Goal: Communication & Community: Answer question/provide support

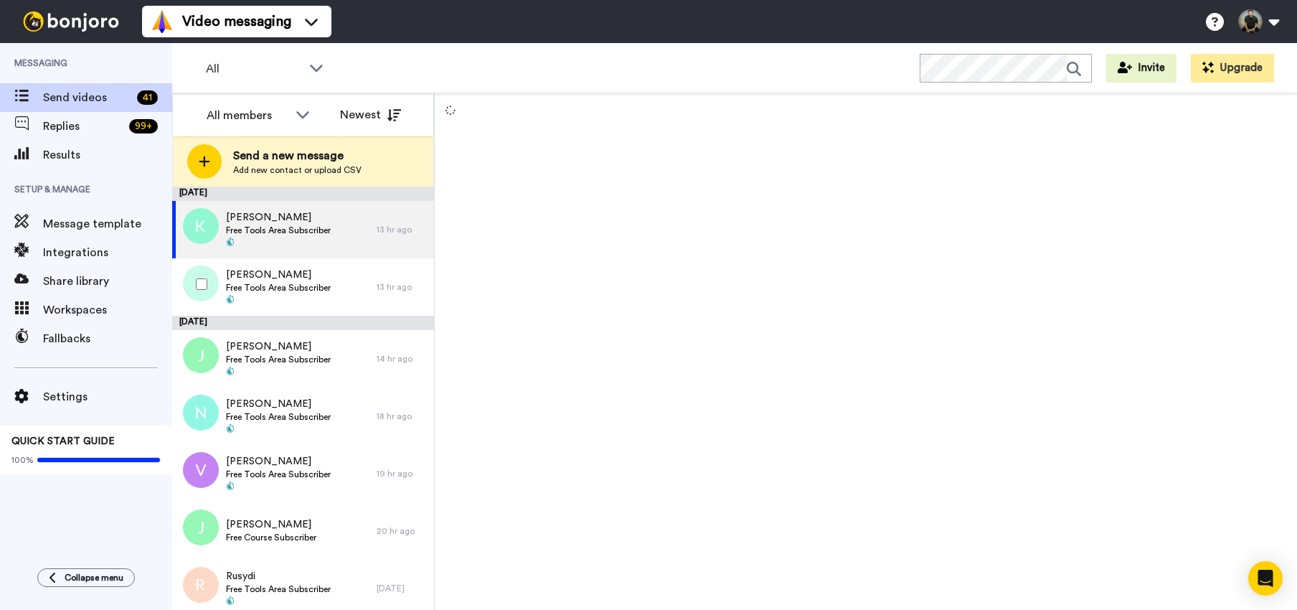
scroll to position [1083, 0]
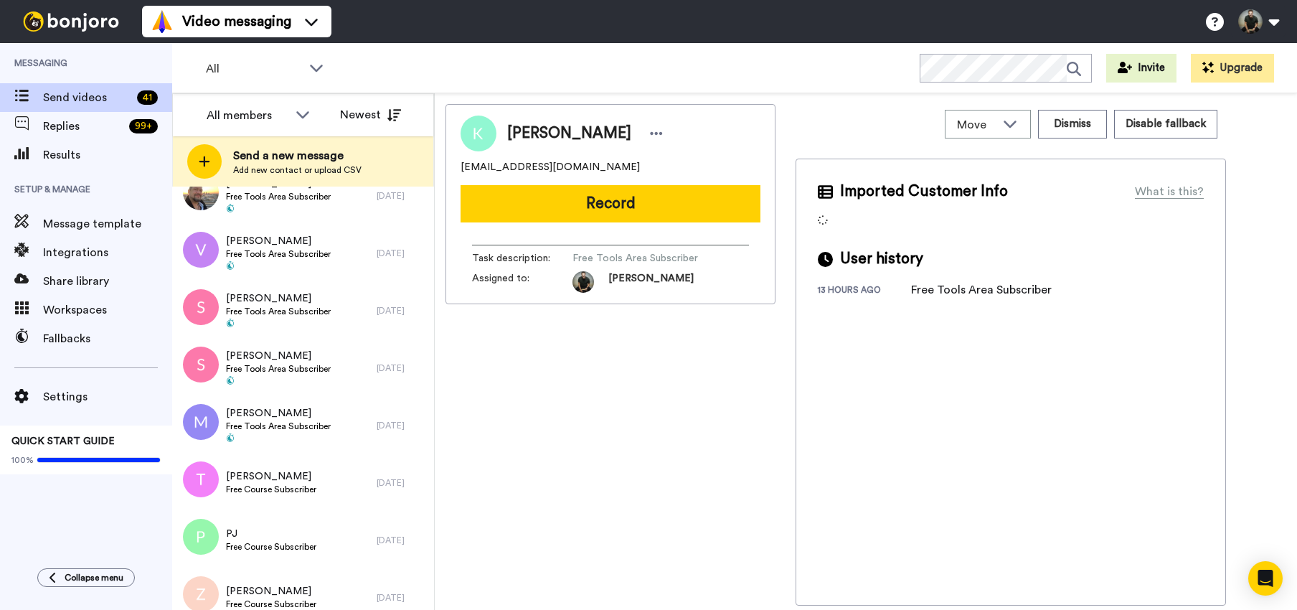
scroll to position [2015, 0]
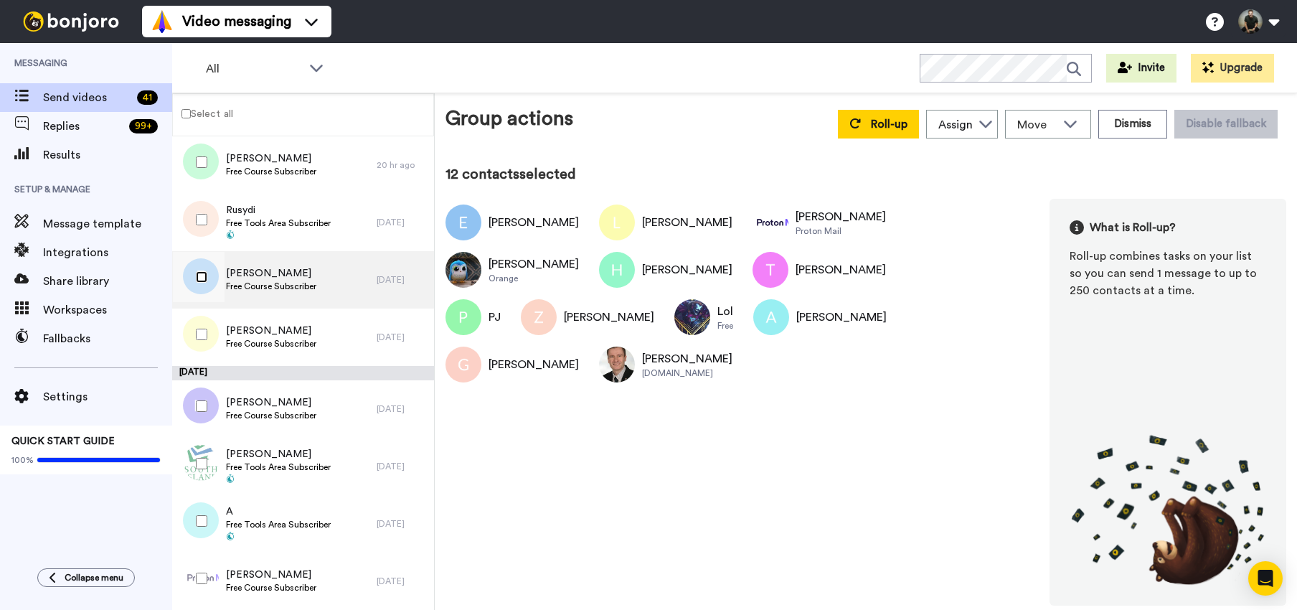
scroll to position [306, 0]
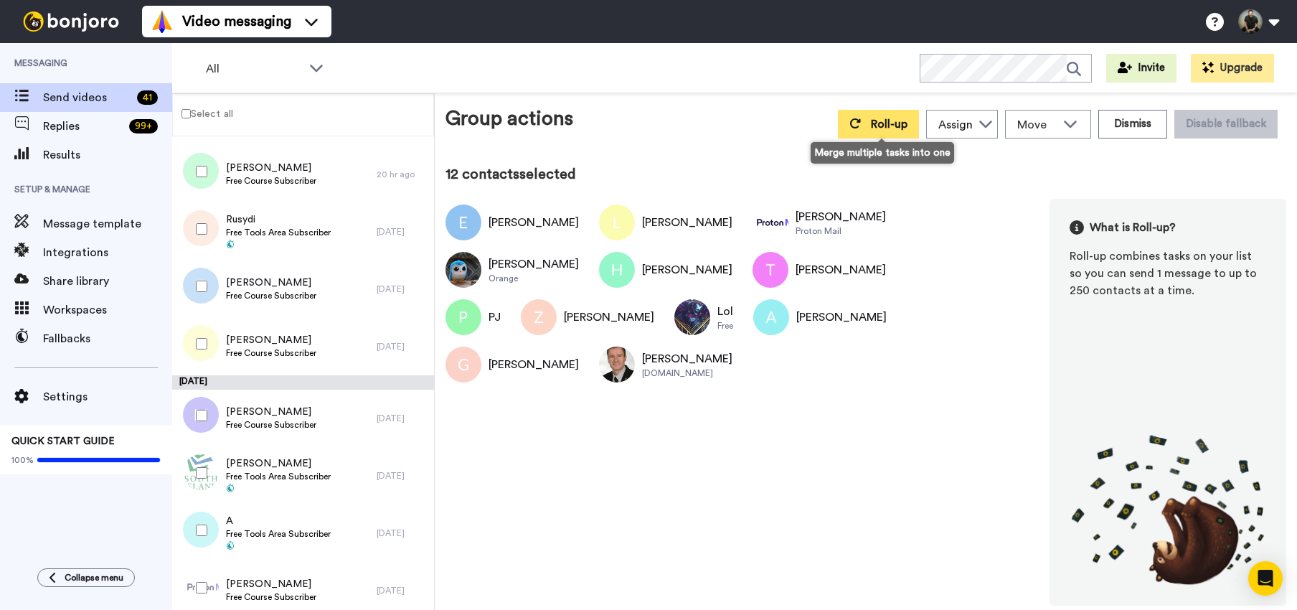
click at [896, 129] on span "Roll-up" at bounding box center [889, 123] width 37 height 11
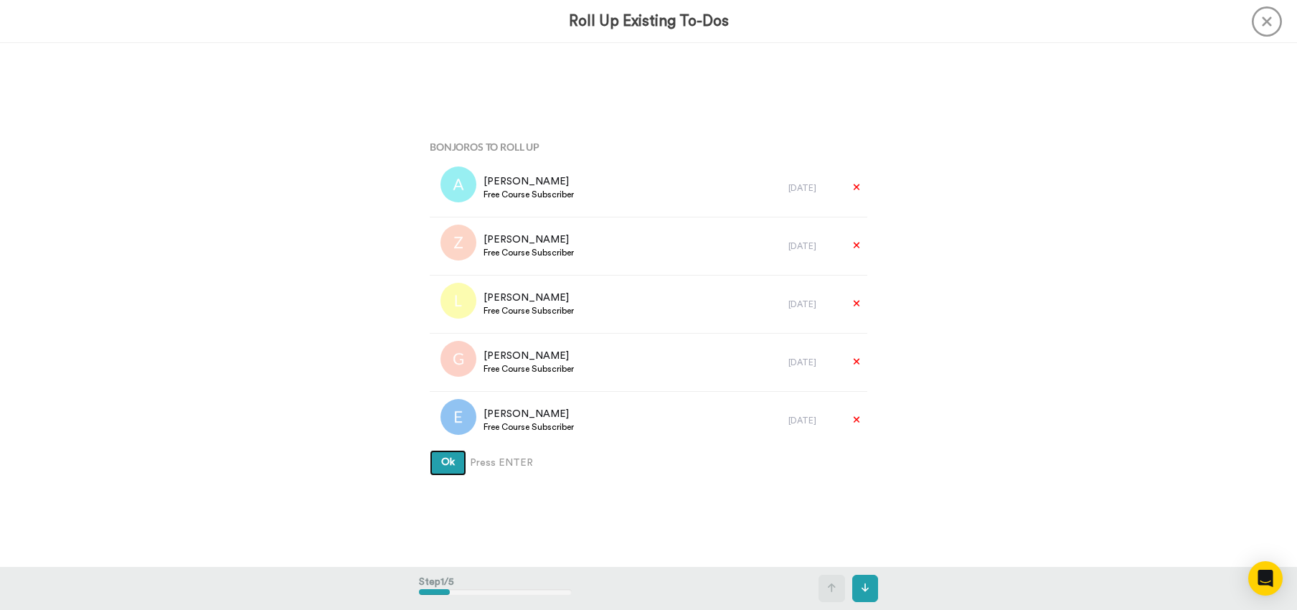
click at [435, 465] on button "Ok" at bounding box center [448, 463] width 37 height 26
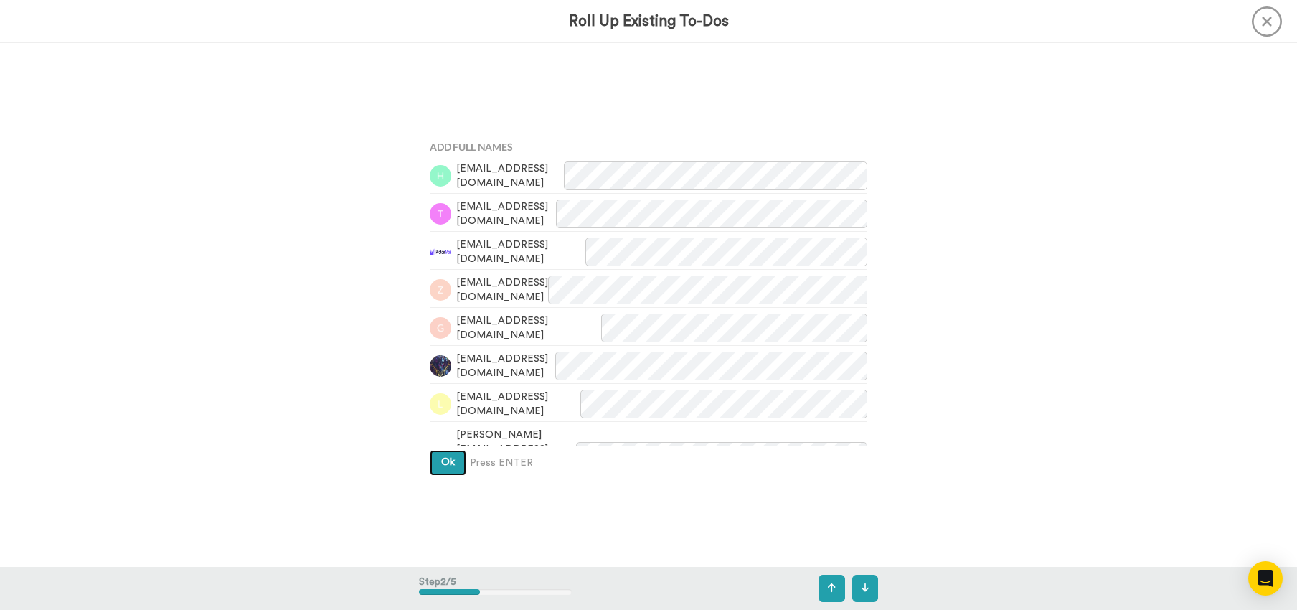
click at [443, 455] on button "Ok" at bounding box center [448, 463] width 37 height 26
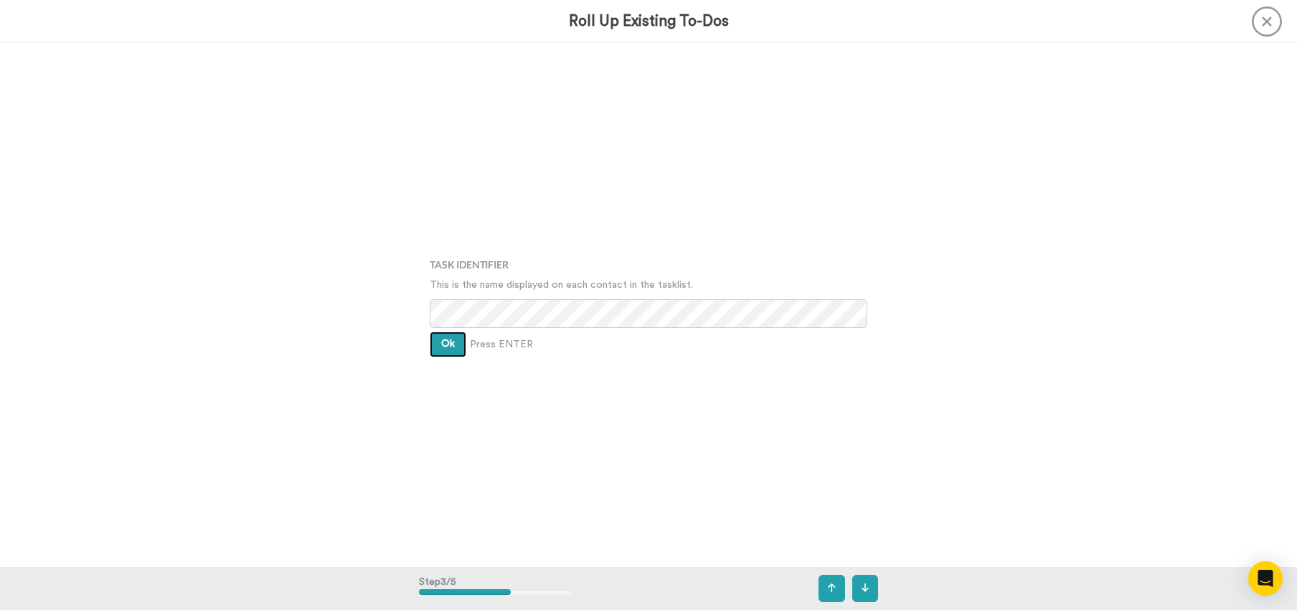
click at [444, 351] on button "Ok" at bounding box center [448, 344] width 37 height 26
click at [444, 344] on button "Ok" at bounding box center [448, 333] width 37 height 26
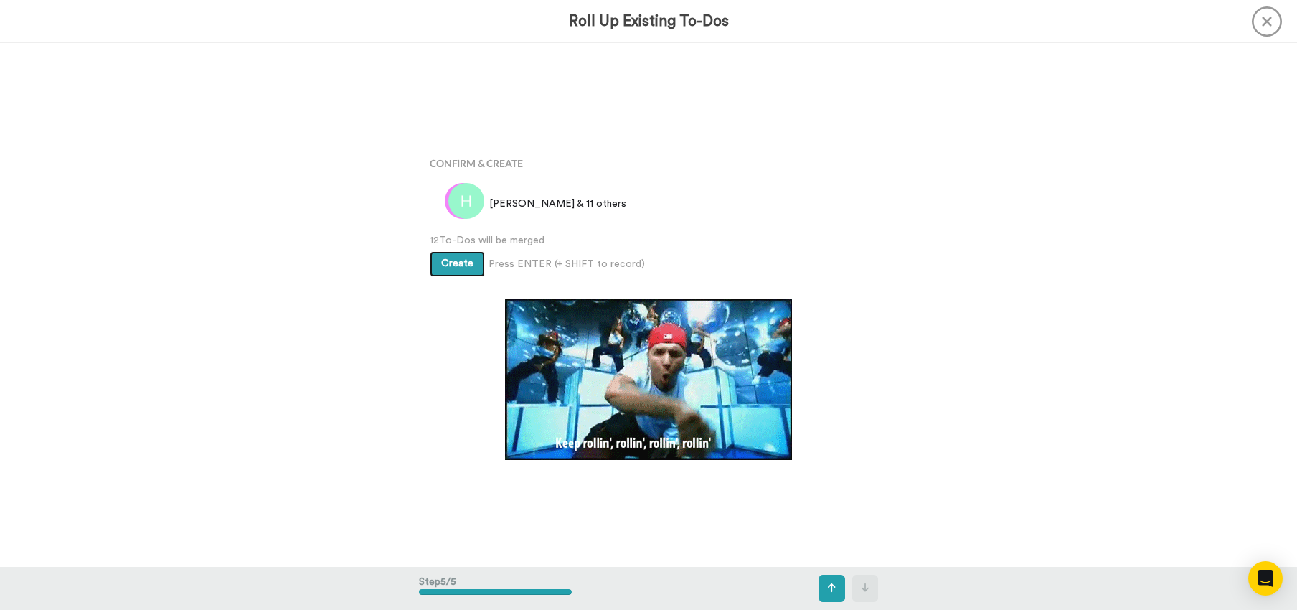
scroll to position [2094, 0]
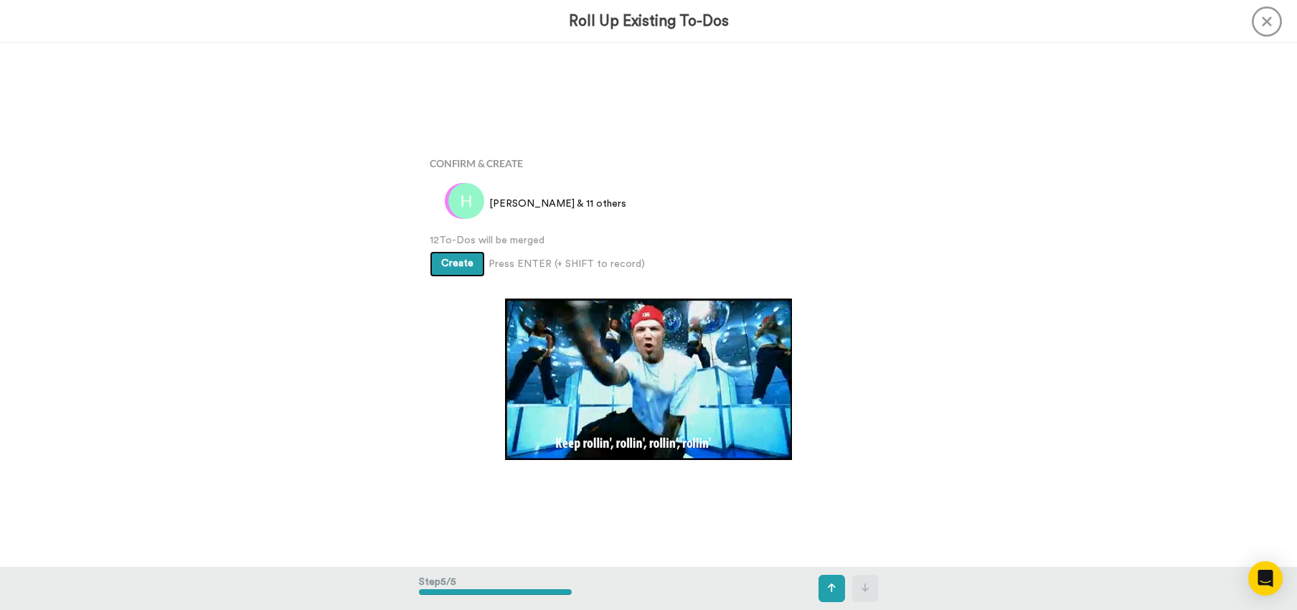
click at [449, 268] on span "Create" at bounding box center [457, 263] width 32 height 10
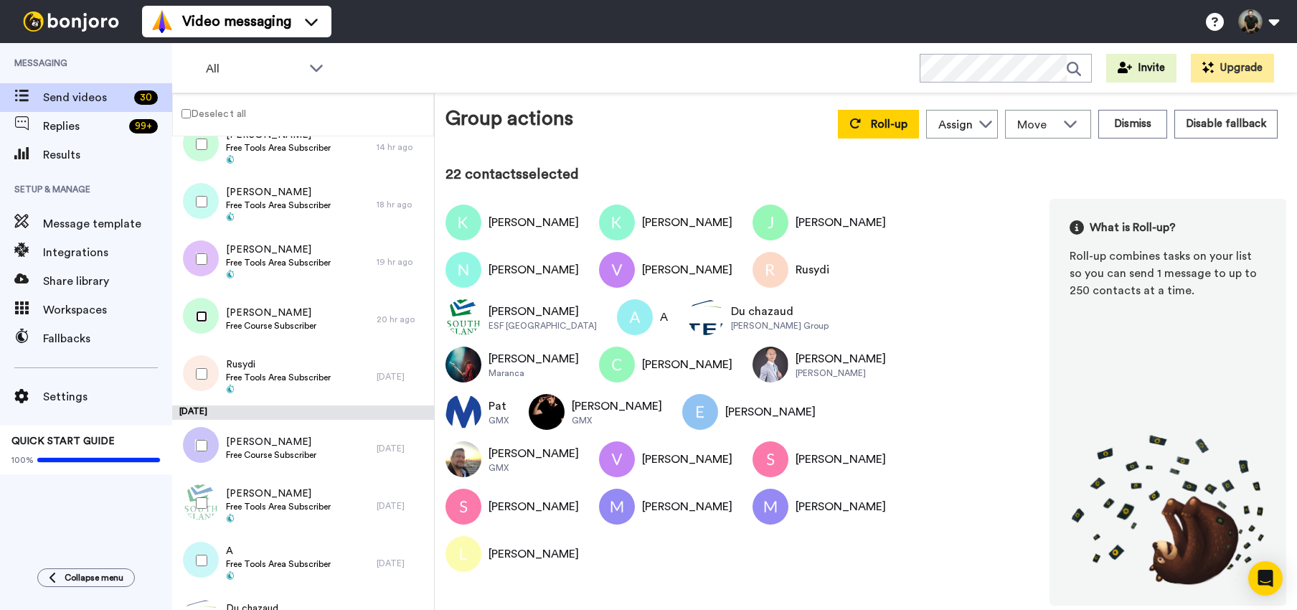
scroll to position [1320, 0]
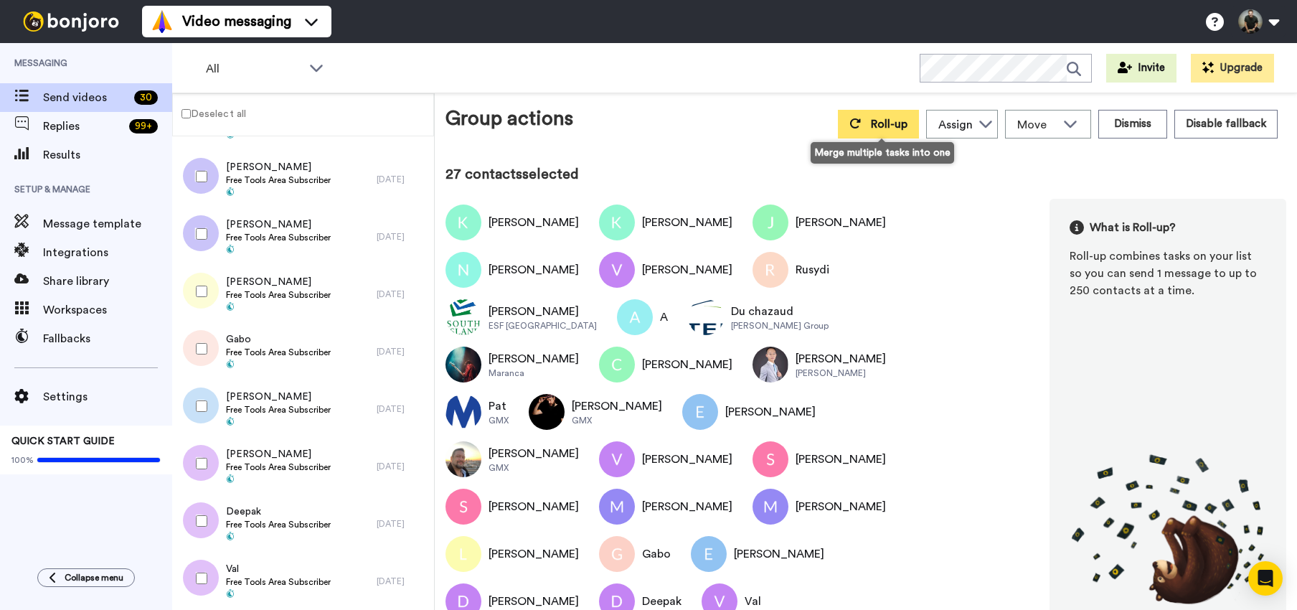
click at [880, 132] on button "Roll-up" at bounding box center [878, 124] width 81 height 29
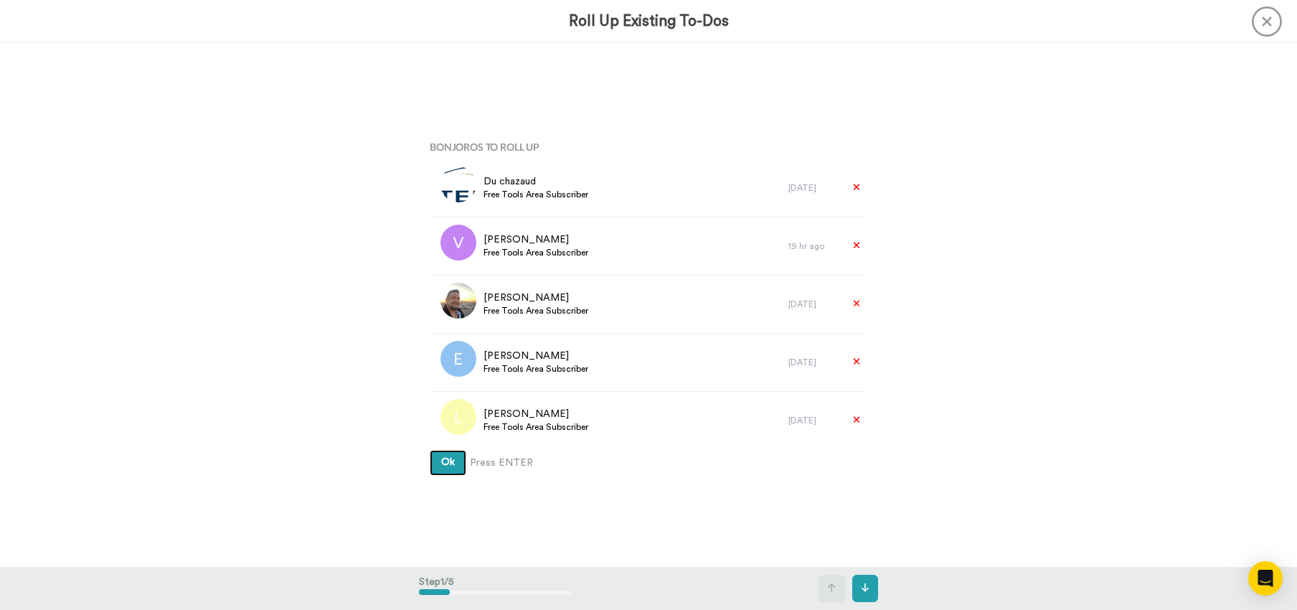
click at [448, 465] on span "Ok" at bounding box center [448, 462] width 14 height 10
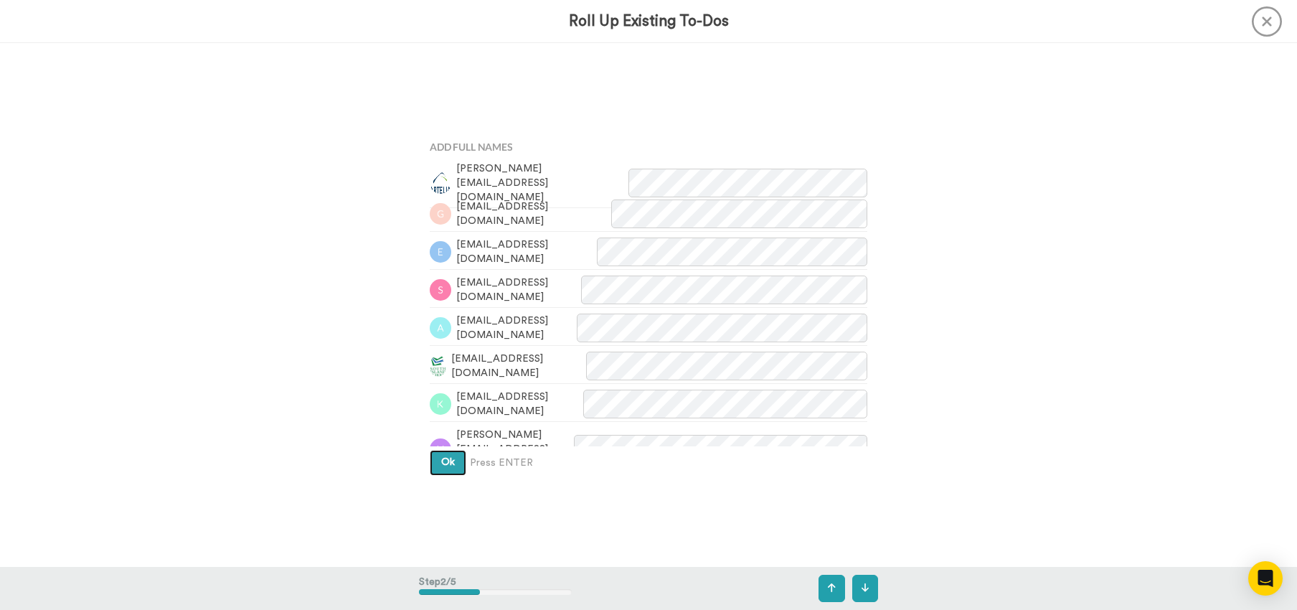
click at [448, 465] on span "Ok" at bounding box center [448, 462] width 14 height 10
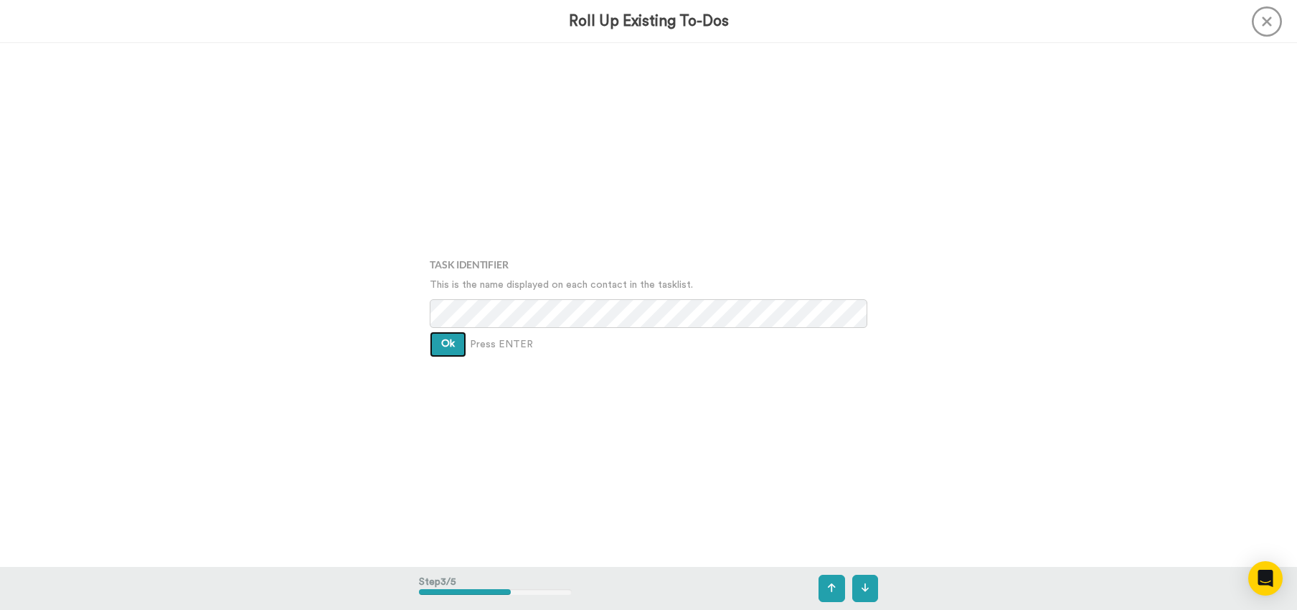
click at [440, 353] on button "Ok" at bounding box center [448, 344] width 37 height 26
click at [441, 337] on span "Ok" at bounding box center [448, 332] width 14 height 10
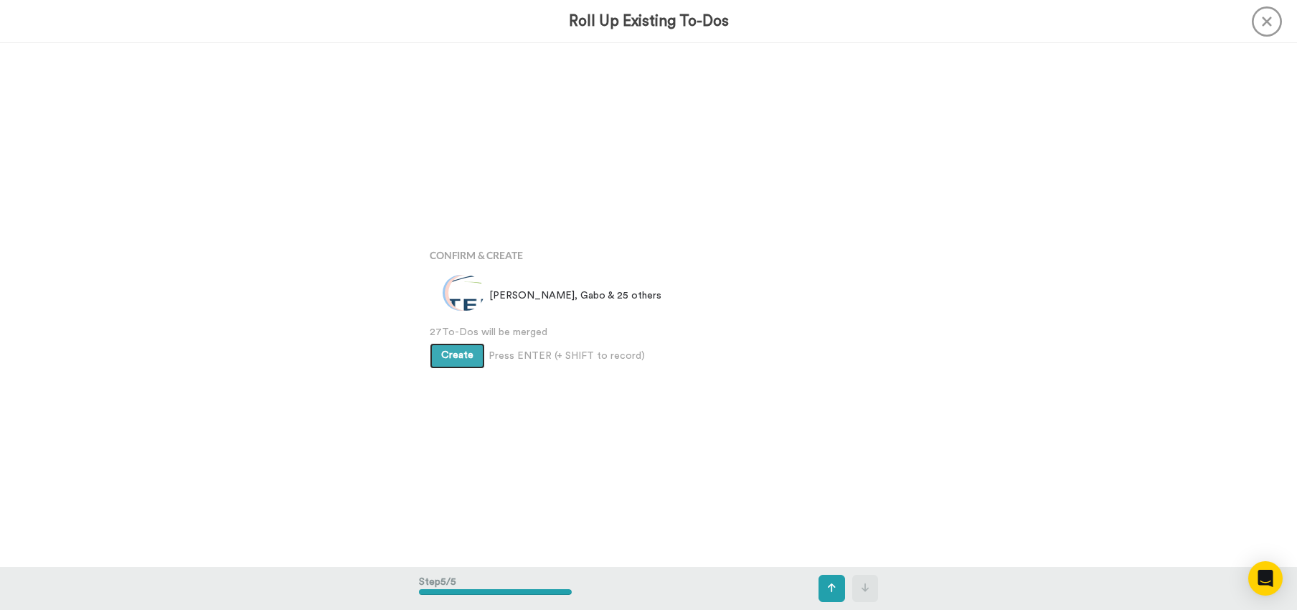
scroll to position [2094, 0]
click at [442, 351] on span "Create" at bounding box center [457, 355] width 32 height 10
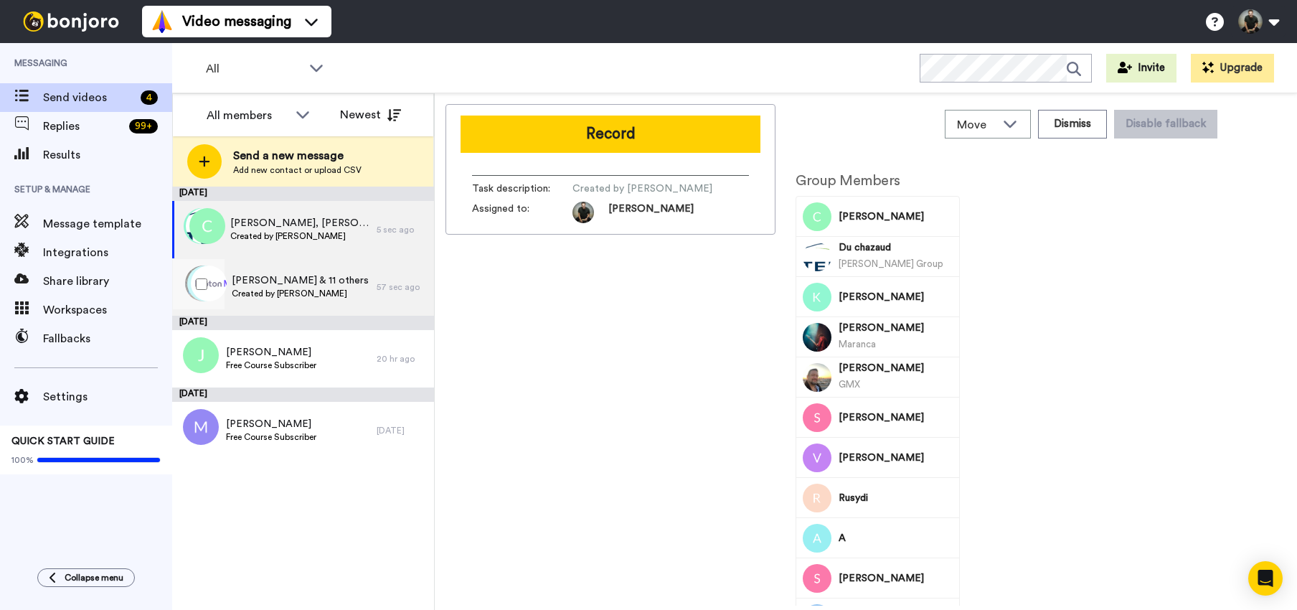
click at [259, 278] on span "Pepe Gilberto & 11 others" at bounding box center [300, 280] width 137 height 14
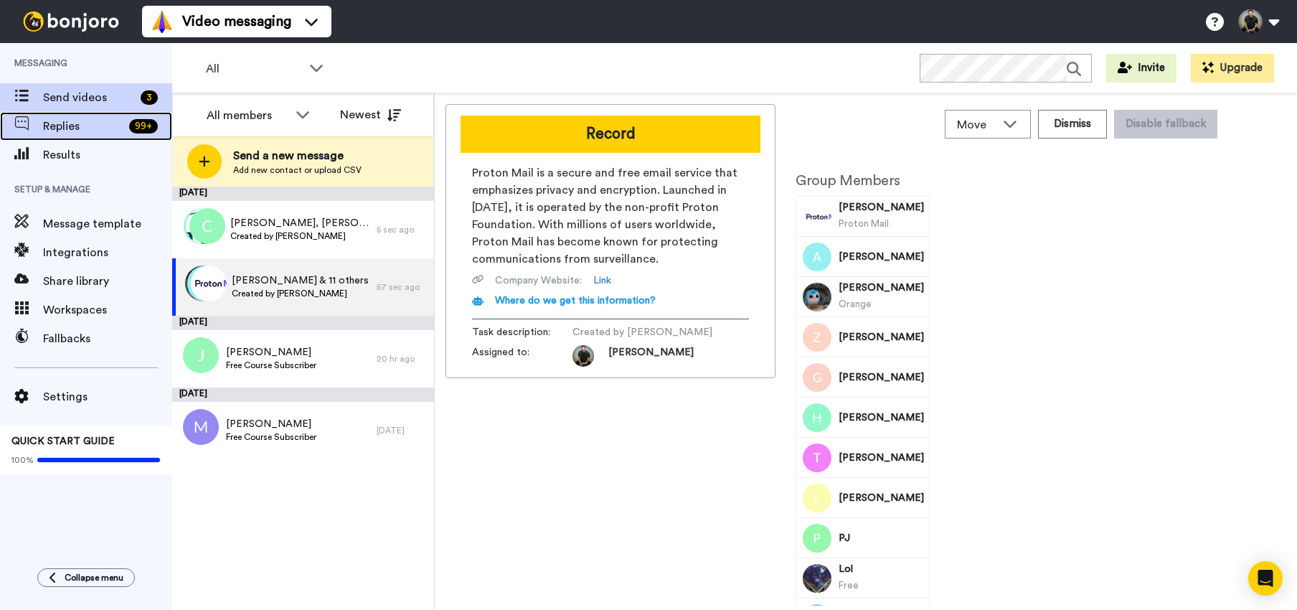
click at [70, 123] on span "Replies" at bounding box center [83, 126] width 80 height 17
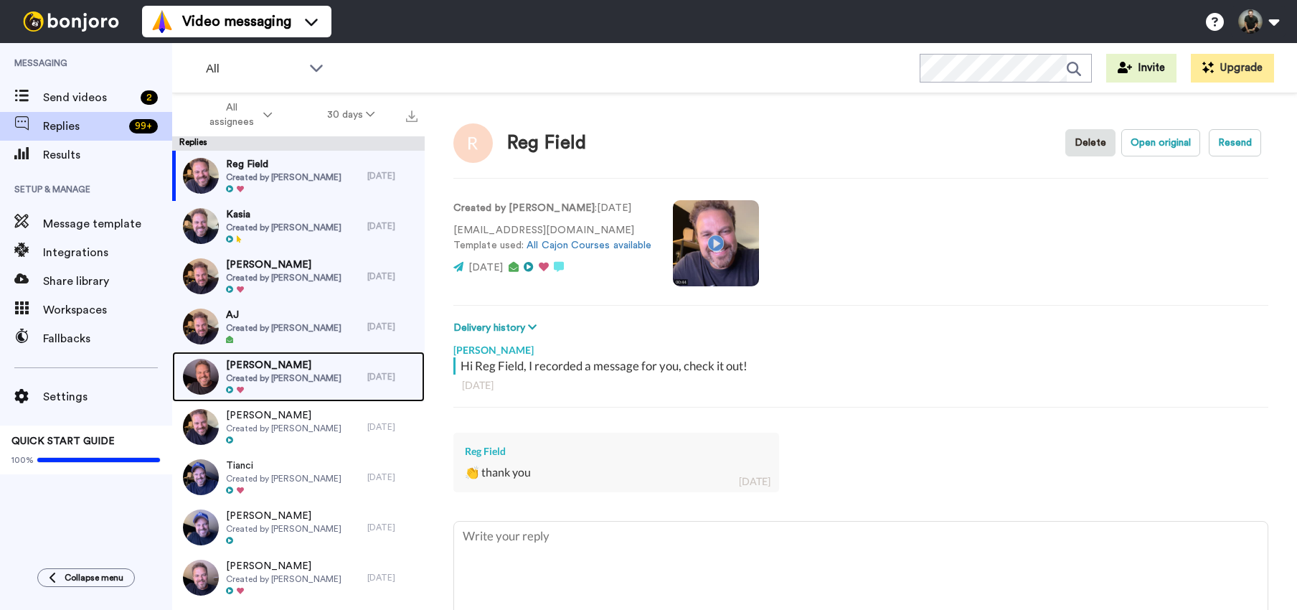
click at [265, 372] on span "Created by [PERSON_NAME]" at bounding box center [283, 377] width 115 height 11
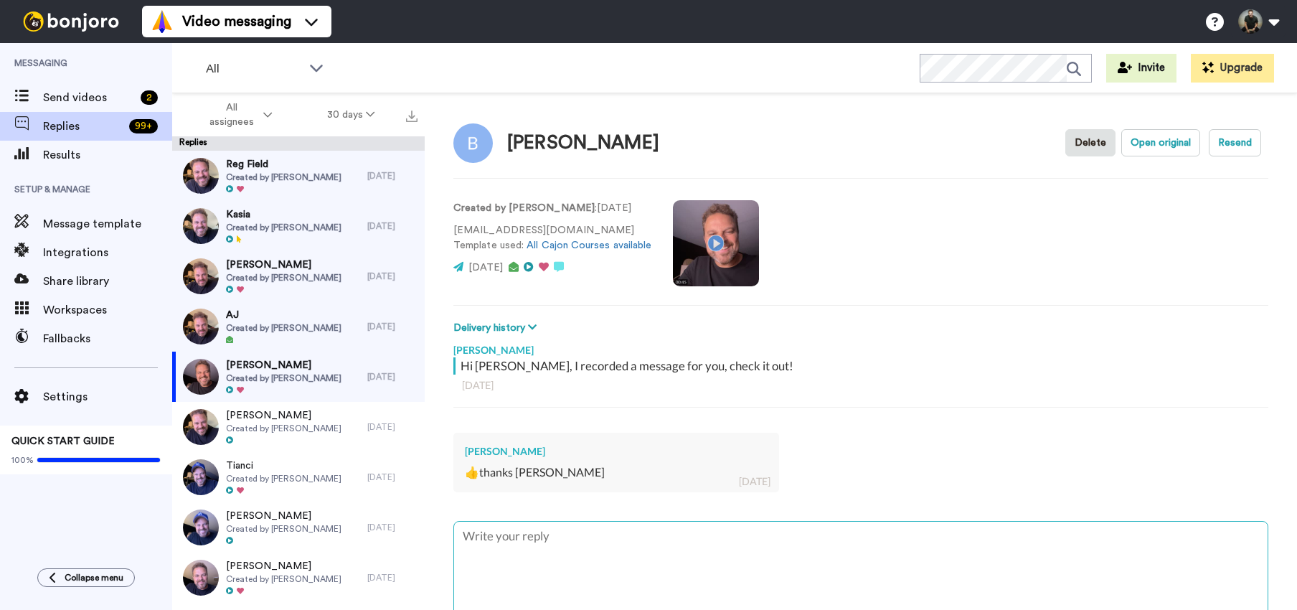
type textarea "x"
type textarea "t"
type textarea "x"
type textarea "th"
type textarea "x"
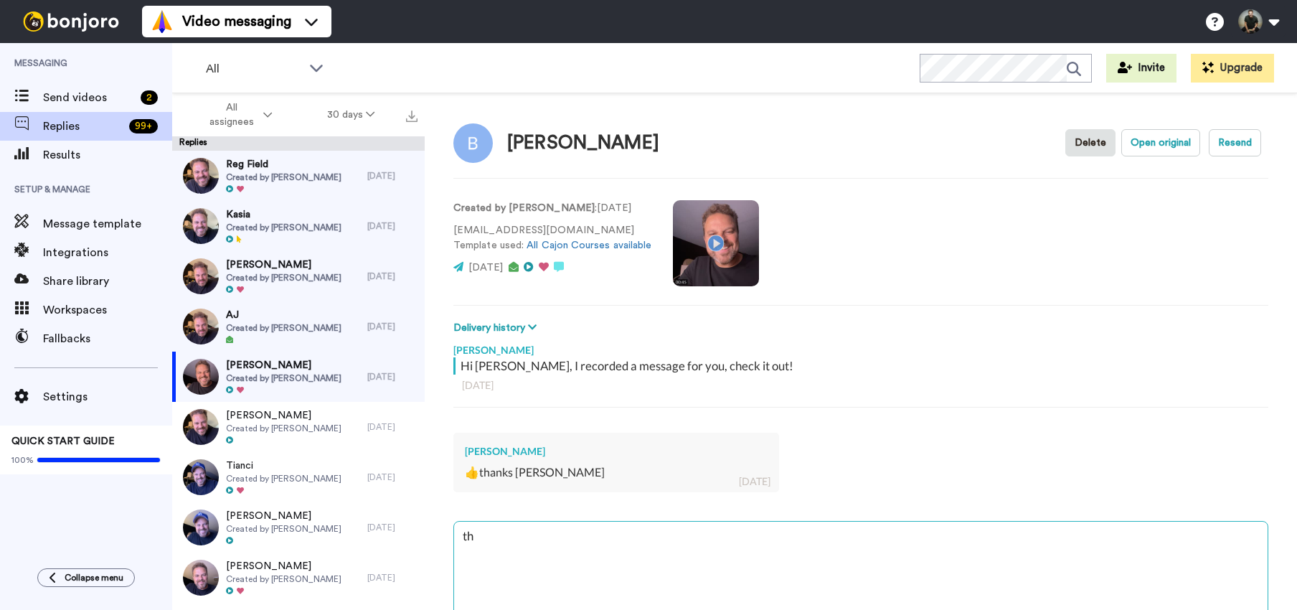
type textarea "tha"
type textarea "x"
type textarea "than"
type textarea "x"
type textarea "thank"
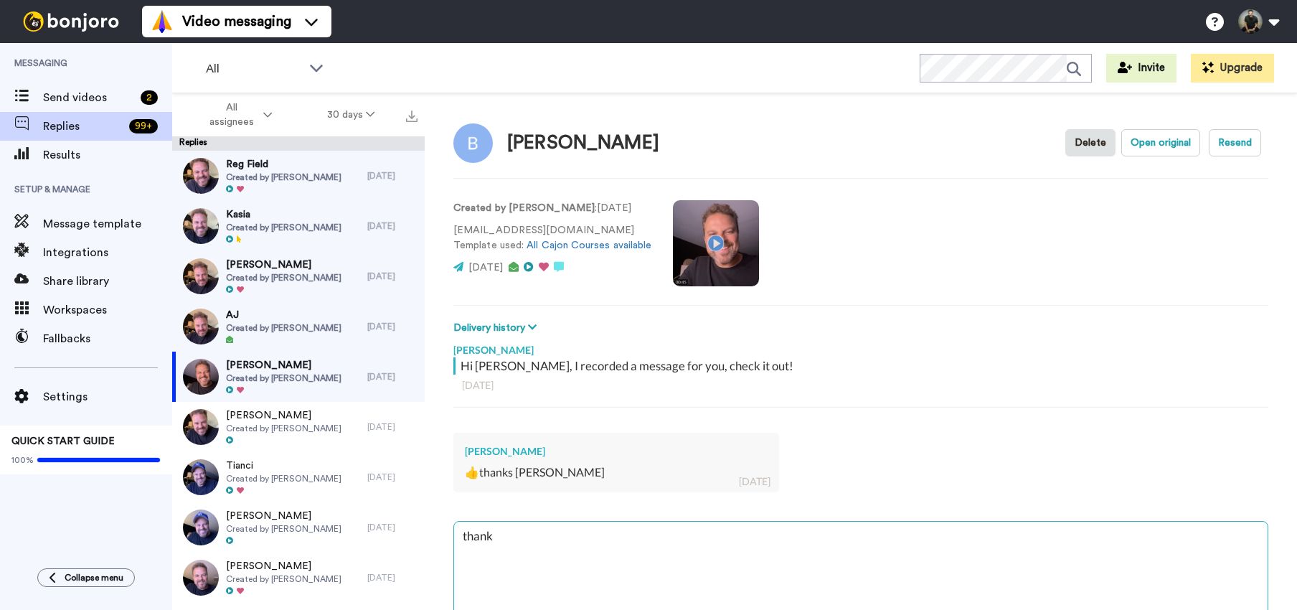
type textarea "x"
type textarea "thanks"
type textarea "x"
type textarea "thanks"
type textarea "x"
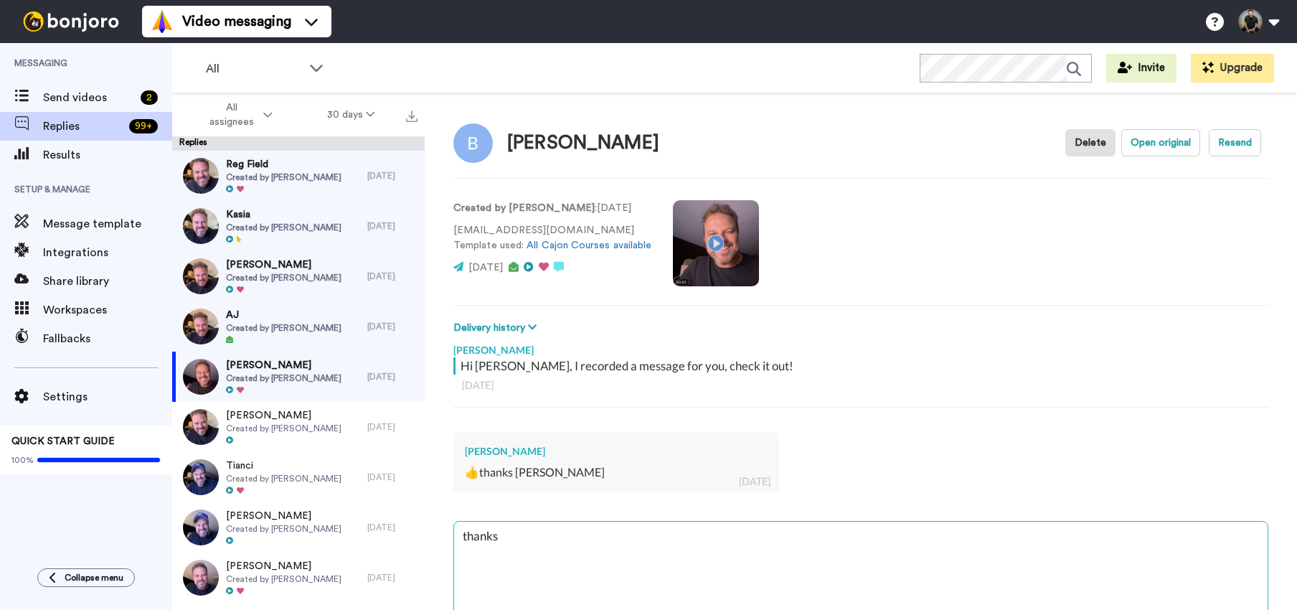
type textarea "thanks f"
type textarea "x"
type textarea "thanks fo"
type textarea "x"
type textarea "thanks for"
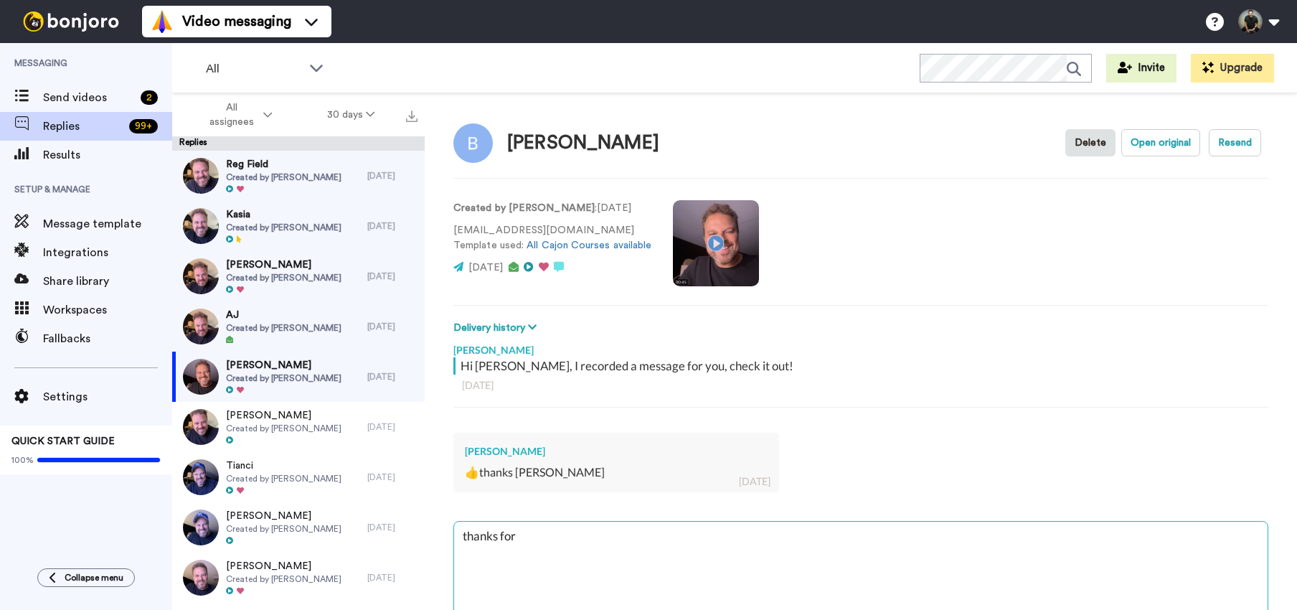
type textarea "x"
type textarea "thanks for"
type textarea "x"
type textarea "thanks for t"
type textarea "x"
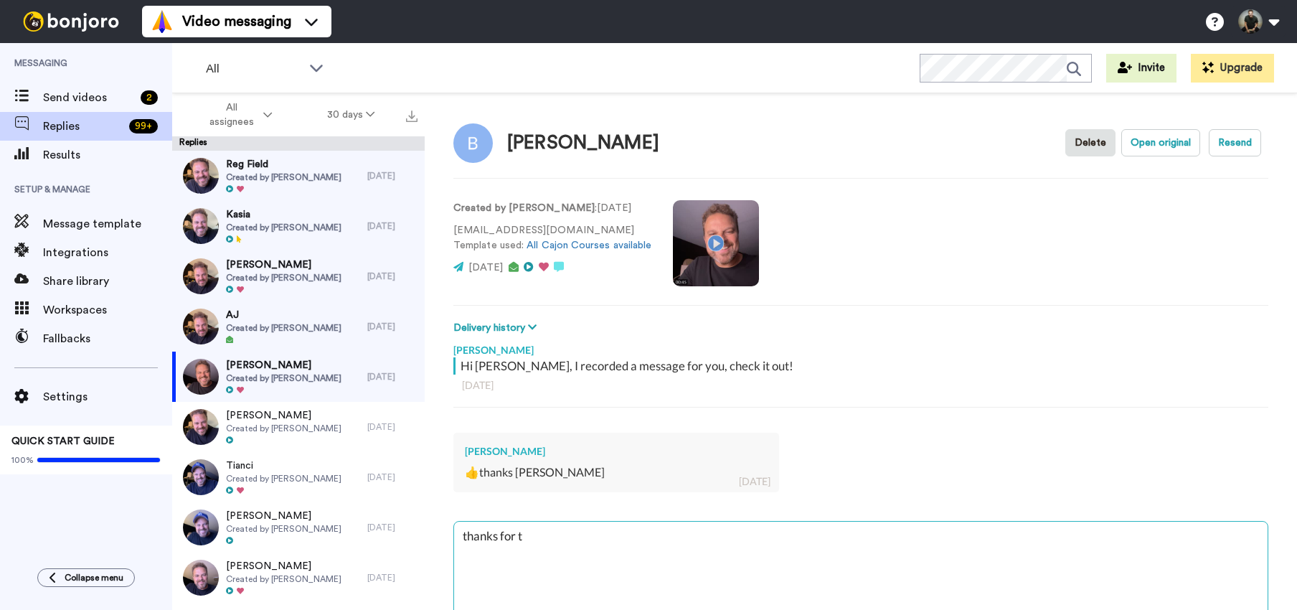
type textarea "thanks for th"
type textarea "x"
type textarea "thanks for the"
type textarea "x"
type textarea "thanks for the"
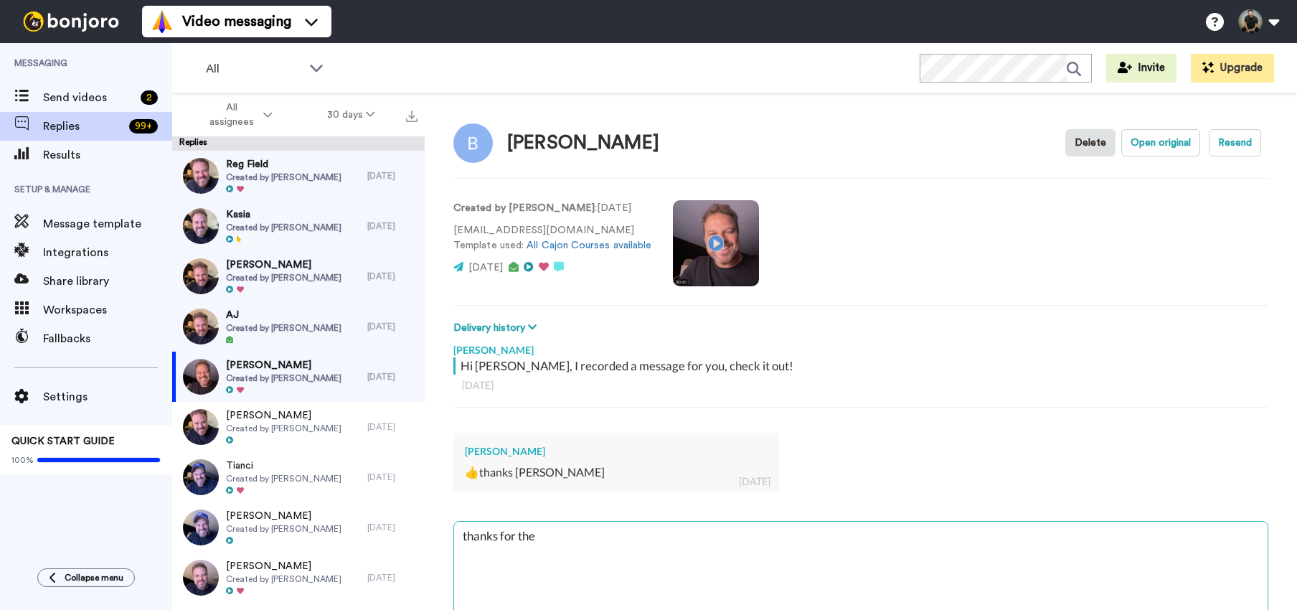
type textarea "x"
type textarea "thanks for the r"
type textarea "x"
type textarea "thanks for the re"
type textarea "x"
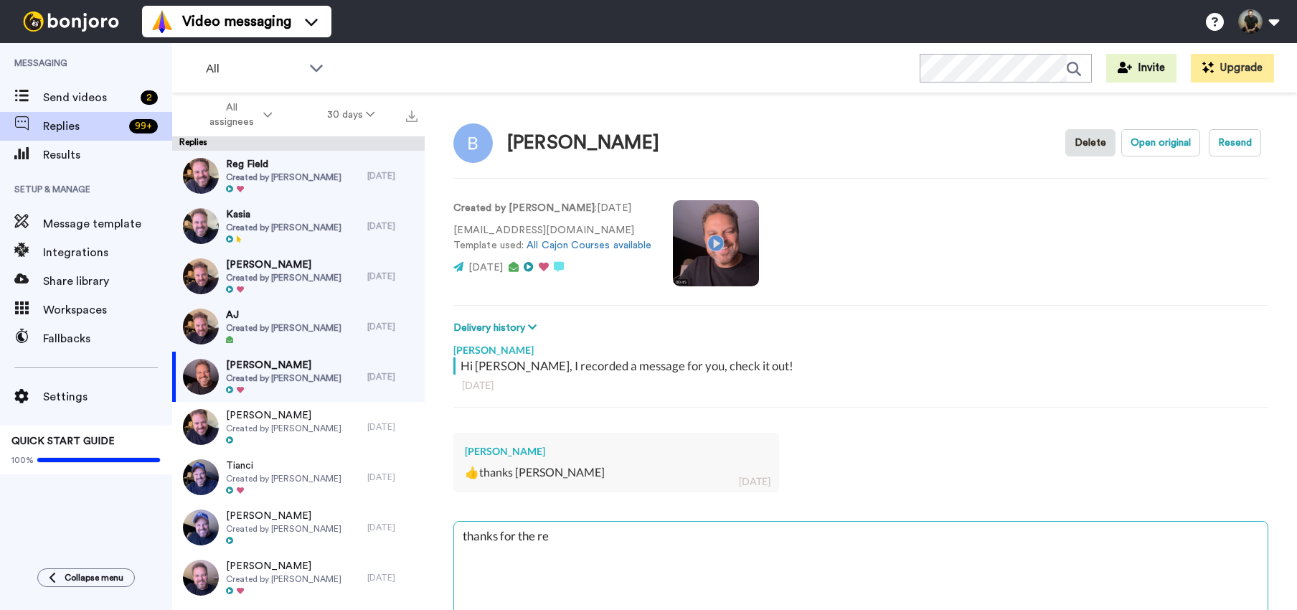
type textarea "thanks for the rep"
type textarea "x"
type textarea "thanks for the repl"
type textarea "x"
type textarea "thanks for the reply"
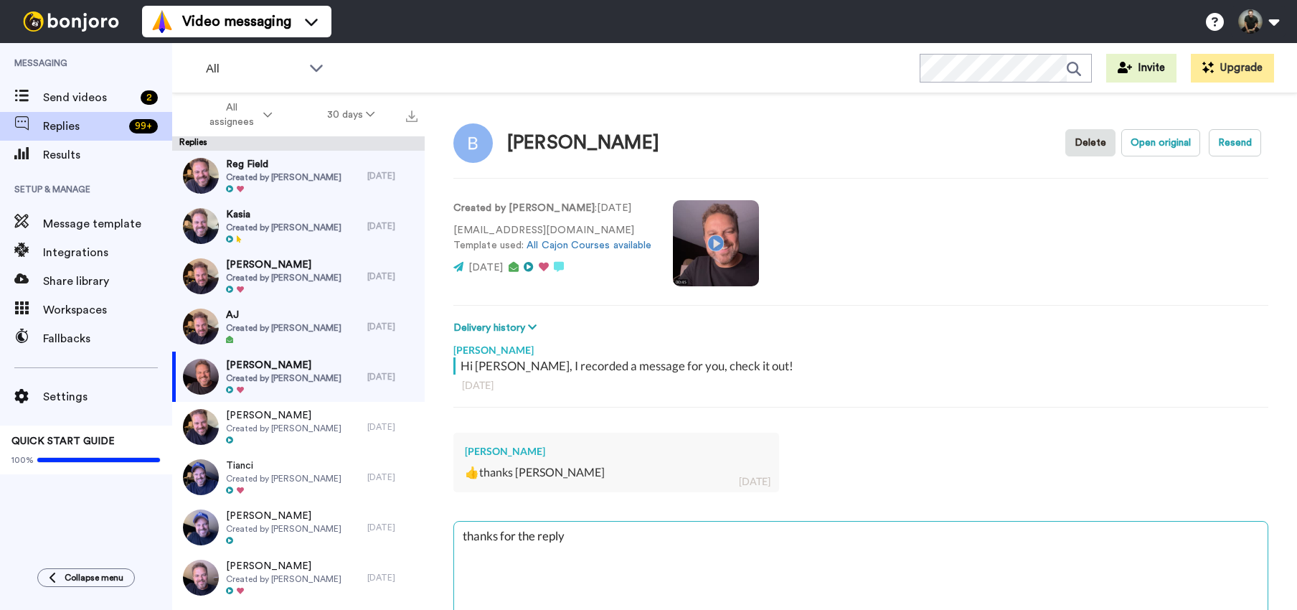
type textarea "x"
type textarea "thanks for the replye"
type textarea "x"
type textarea "thanks for the reply!"
type textarea "x"
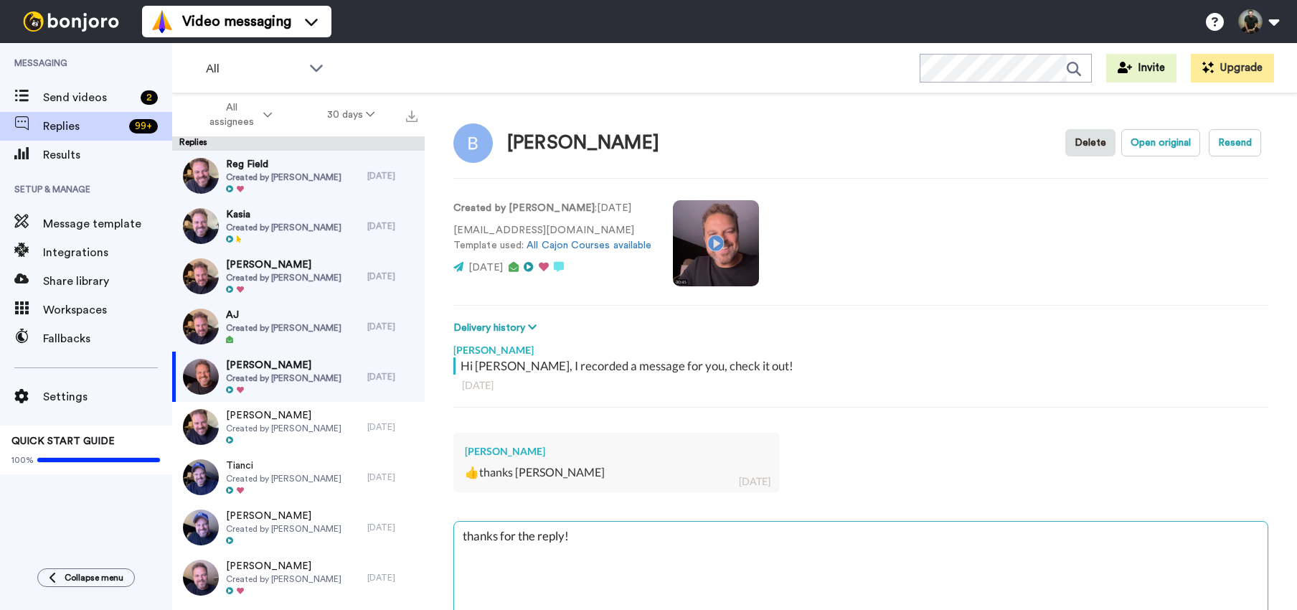
type textarea "thanks for the reply!"
type textarea "x"
type textarea "thanks for the reply! E"
type textarea "x"
type textarea "thanks for the reply! En"
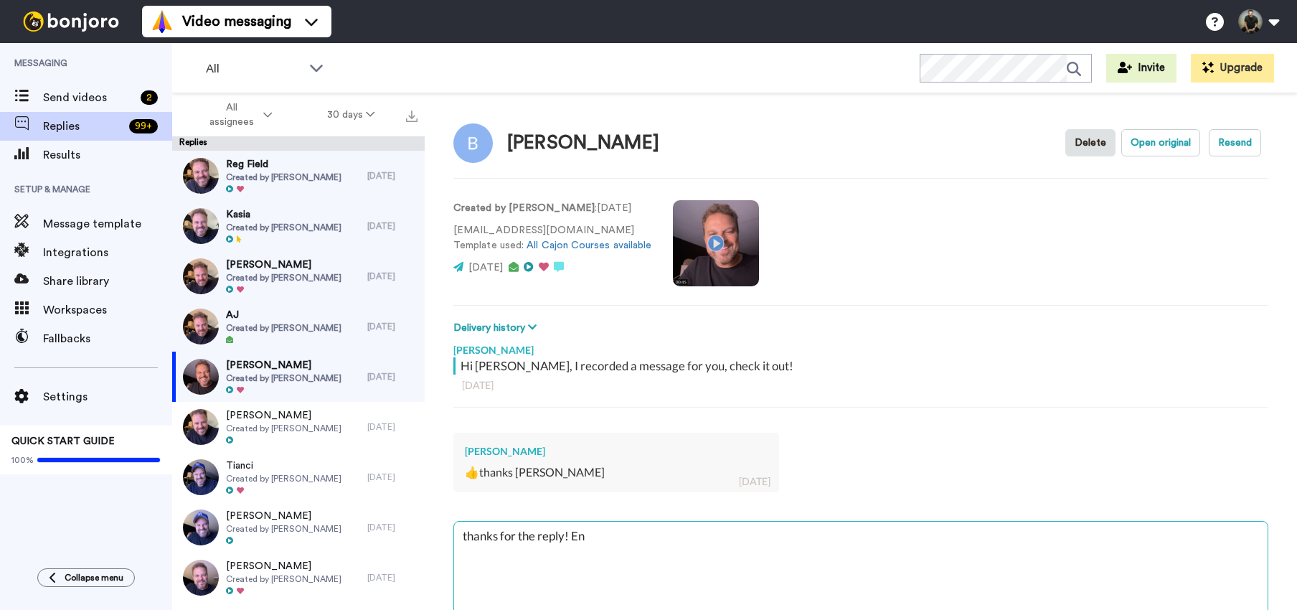
type textarea "x"
type textarea "thanks for the reply! Enj"
type textarea "x"
type textarea "thanks for the reply! Enjo"
type textarea "x"
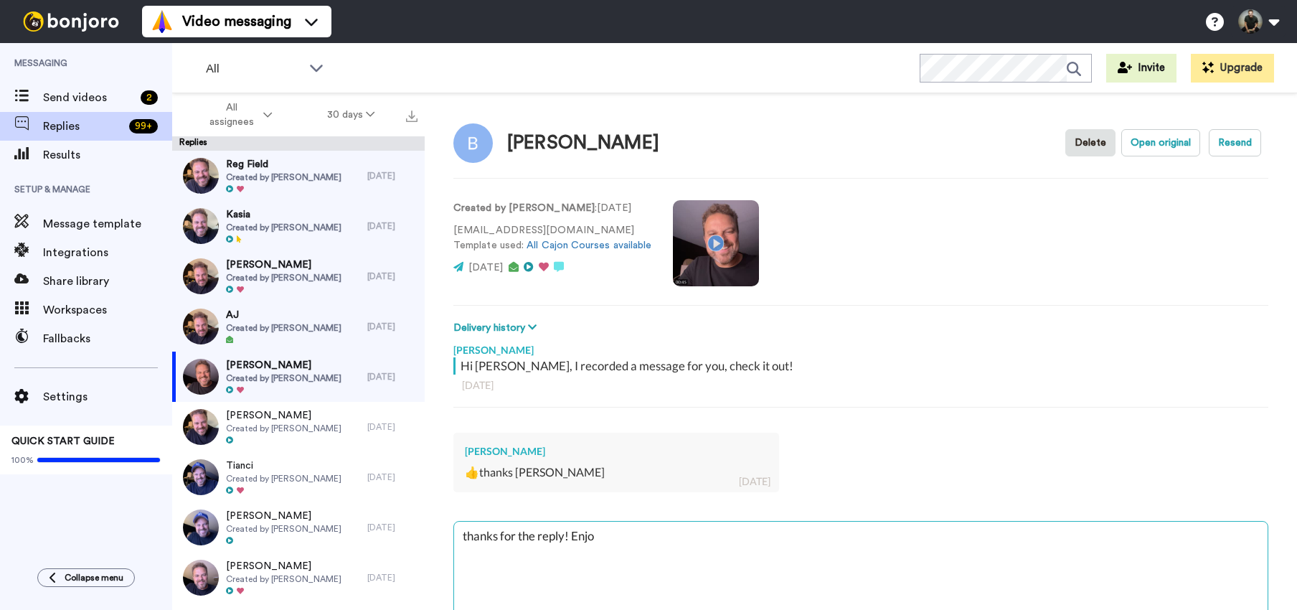
type textarea "thanks for the reply! Enjoy"
type textarea "x"
type textarea "thanks for the reply! Enjoy"
type textarea "x"
type textarea "thanks for the reply! Enjoy t"
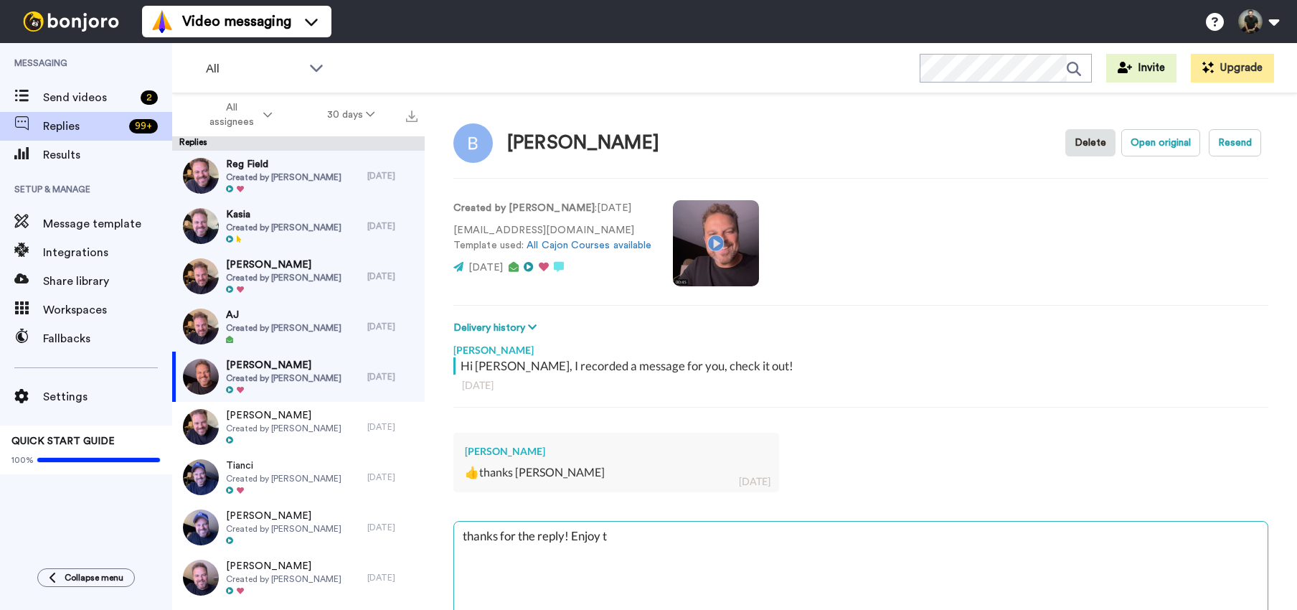
type textarea "x"
type textarea "thanks for the reply! Enjoy th"
type textarea "x"
type textarea "thanks for the reply! Enjoy the"
type textarea "x"
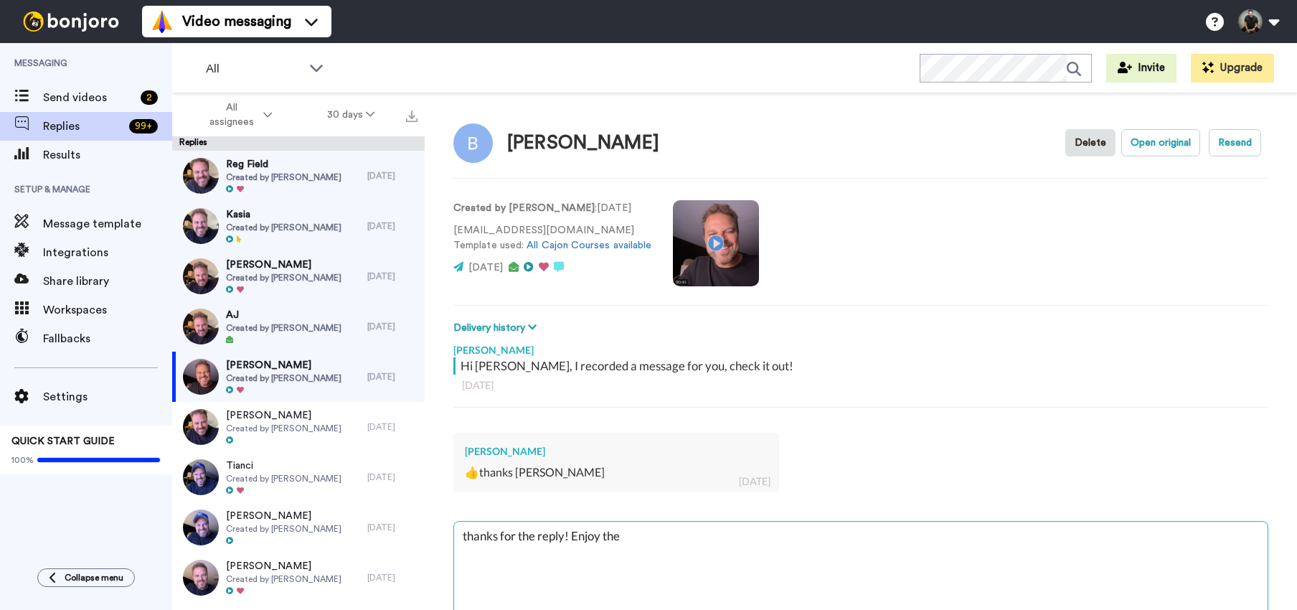
type textarea "thanks for the reply! Enjoy the"
type textarea "x"
type textarea "thanks for the reply! Enjoy the l"
type textarea "x"
type textarea "thanks for the reply! Enjoy the le"
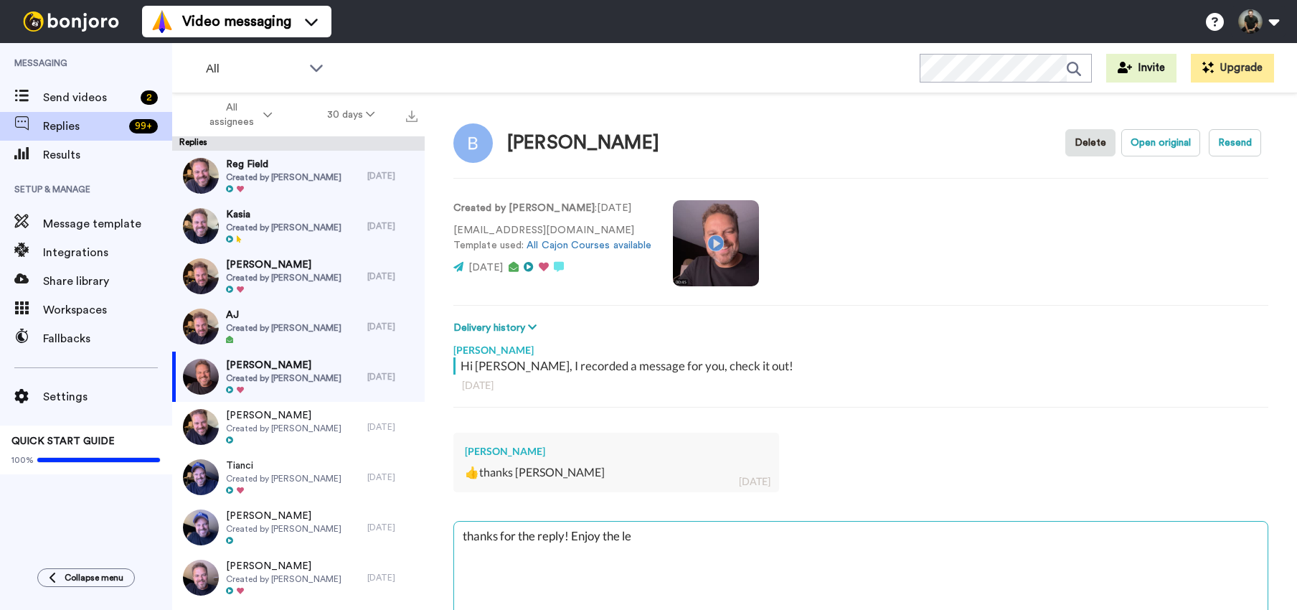
type textarea "x"
type textarea "thanks for the reply! Enjoy the les"
type textarea "x"
type textarea "thanks for the reply! Enjoy the less"
type textarea "x"
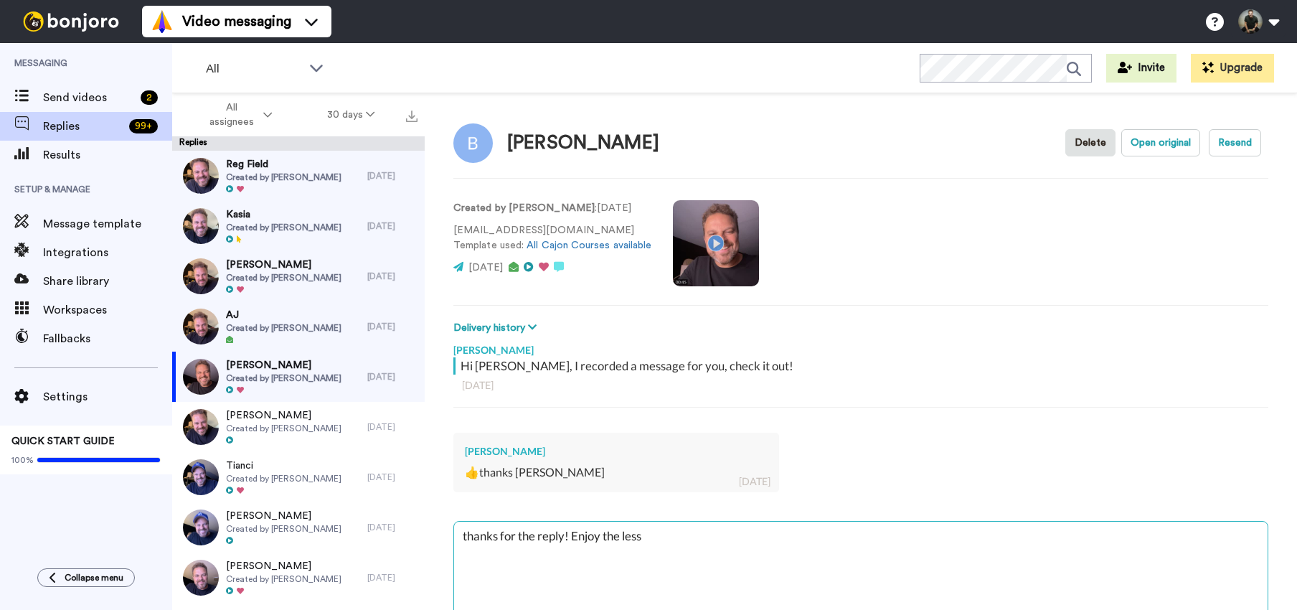
type textarea "thanks for the reply! Enjoy the lesso"
type textarea "x"
type textarea "thanks for the reply! Enjoy the lesson"
type textarea "x"
type textarea "thanks for the reply! Enjoy the lessons"
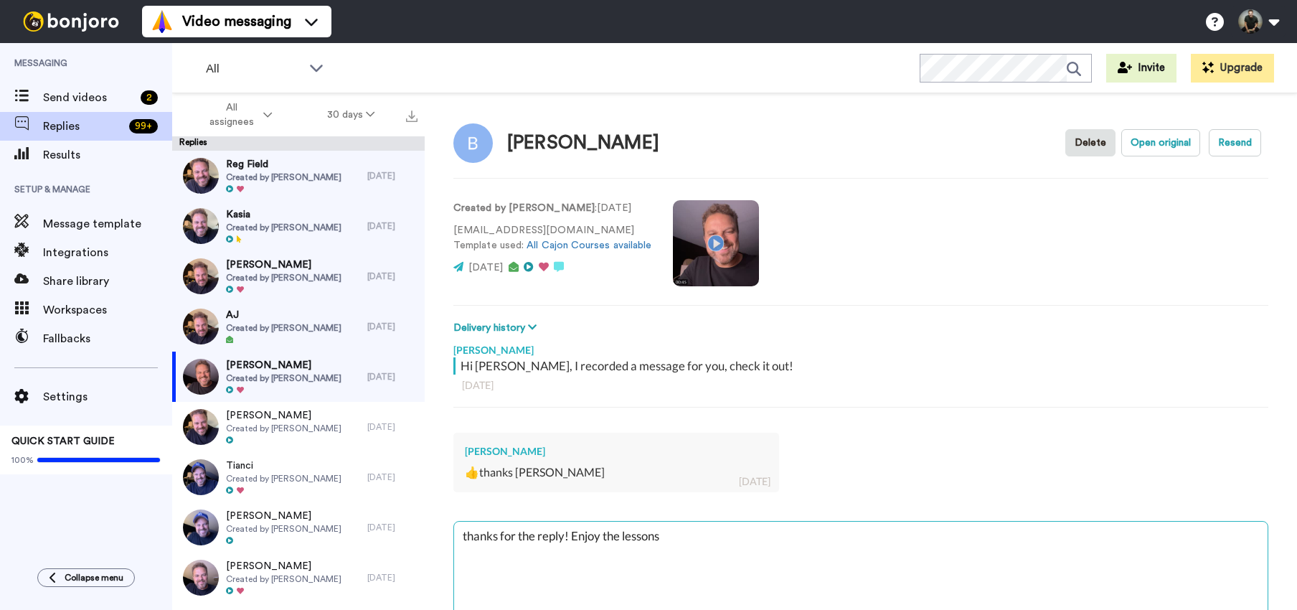
type textarea "x"
type textarea "thanks for the reply! Enjoy the lessons"
type textarea "x"
type textarea "thanks for the reply! Enjoy the lessons ;"
type textarea "x"
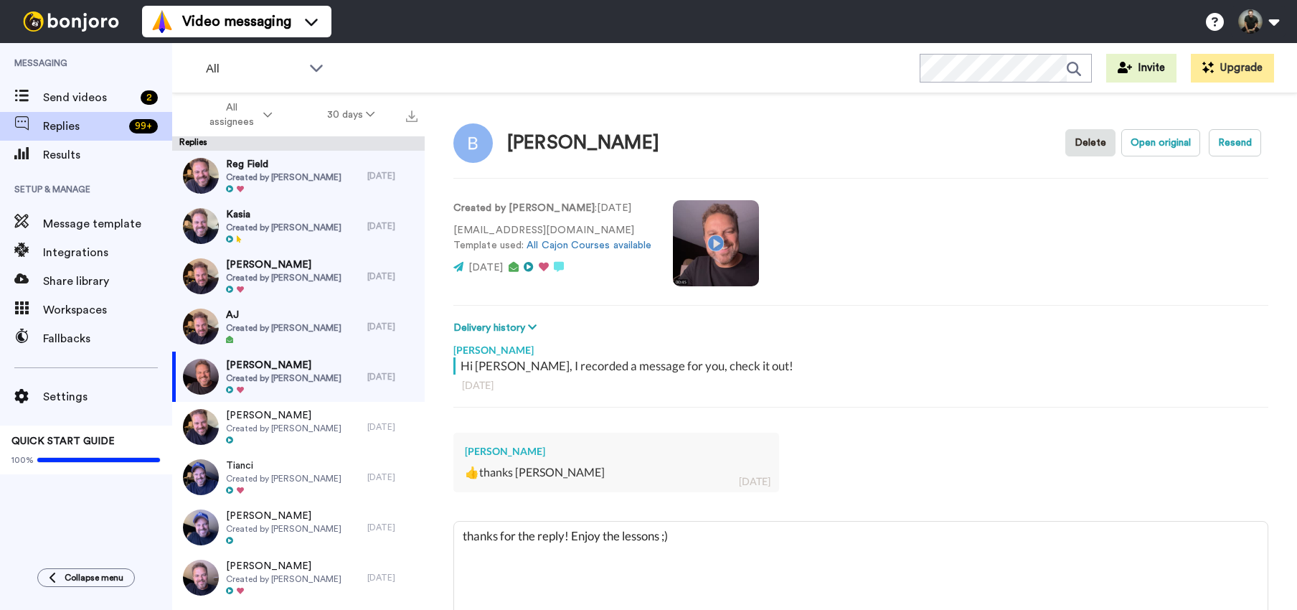
drag, startPoint x: 682, startPoint y: 536, endPoint x: 460, endPoint y: 516, distance: 223.2
click at [460, 516] on div "Felipe Fagundes Hi Bosco Fernandes, I recorded a message for you, check it out!…" at bounding box center [860, 505] width 815 height 338
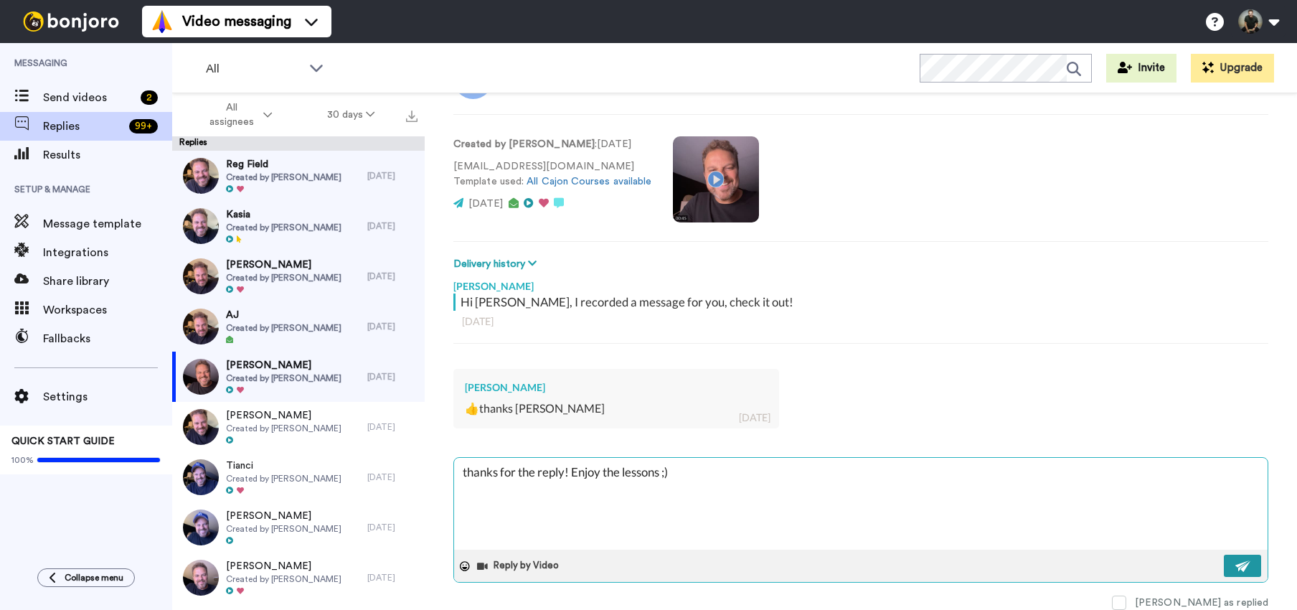
type textarea "thanks for the reply! Enjoy the lessons ;)"
click at [1235, 565] on img at bounding box center [1243, 565] width 16 height 11
type textarea "x"
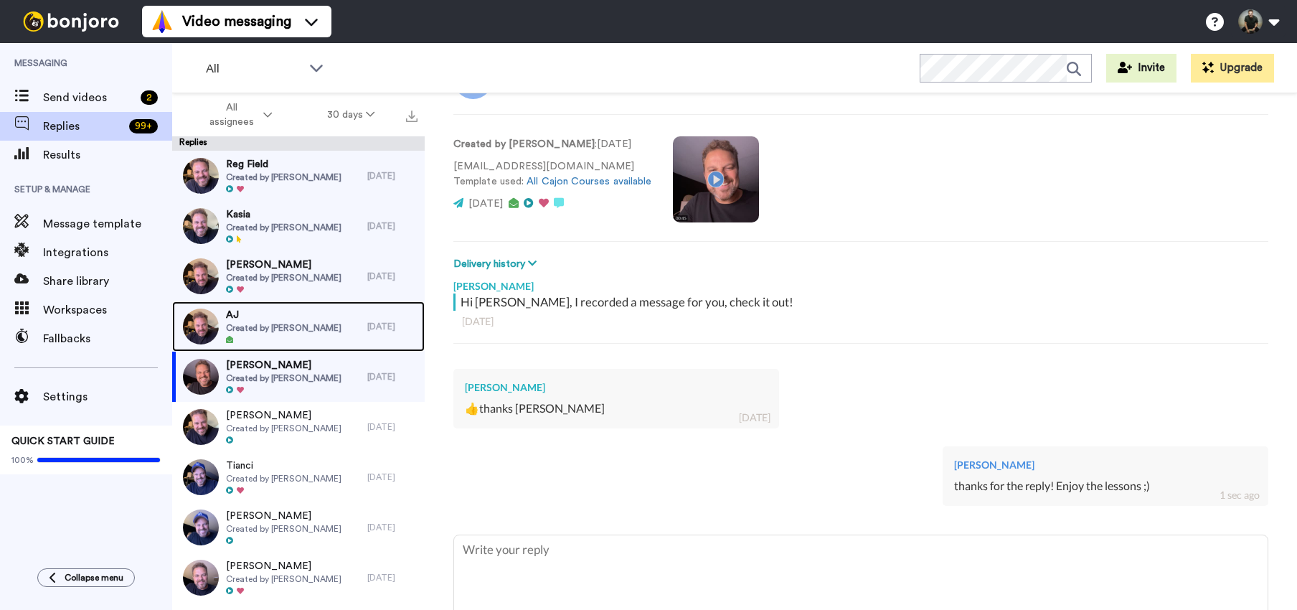
click at [267, 329] on span "Created by Felipe Fagundes" at bounding box center [283, 327] width 115 height 11
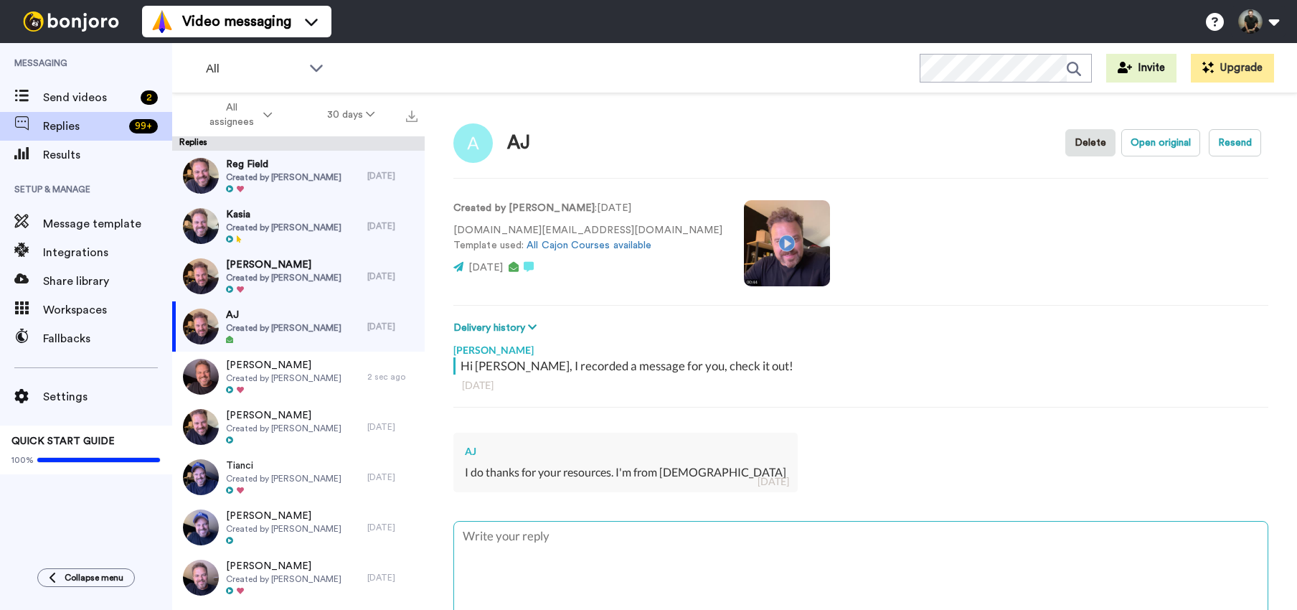
click at [607, 539] on textarea at bounding box center [860, 567] width 813 height 92
type textarea "x"
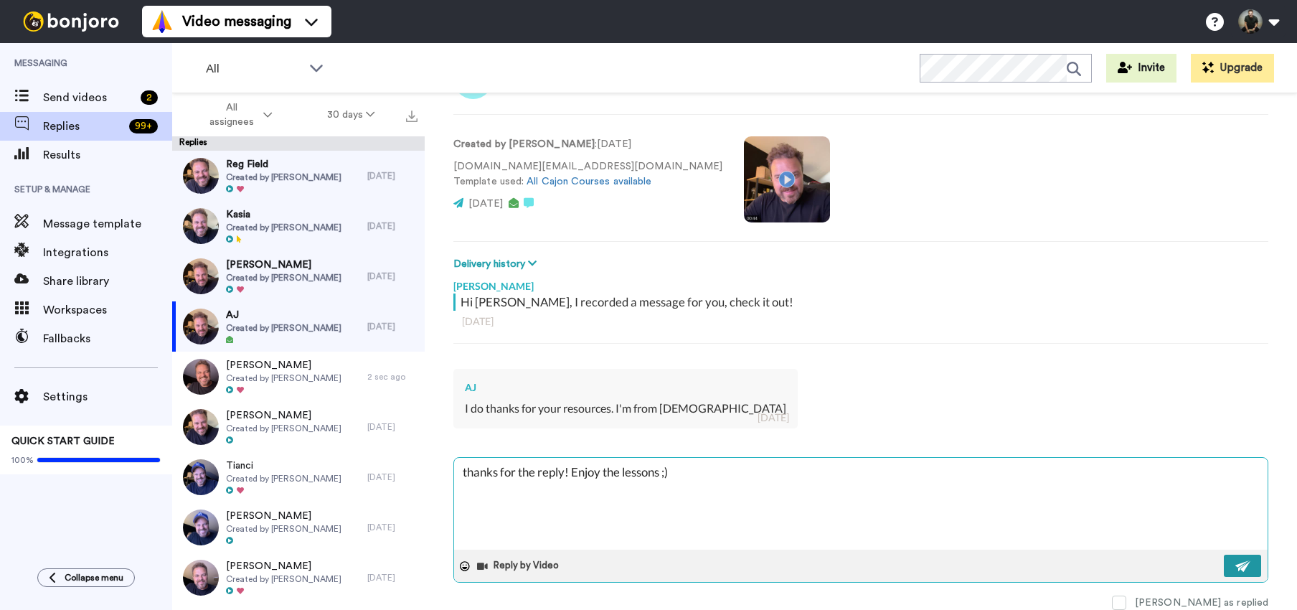
type textarea "thanks for the reply! Enjoy the lessons ;)"
click at [1235, 569] on img at bounding box center [1243, 565] width 16 height 11
type textarea "x"
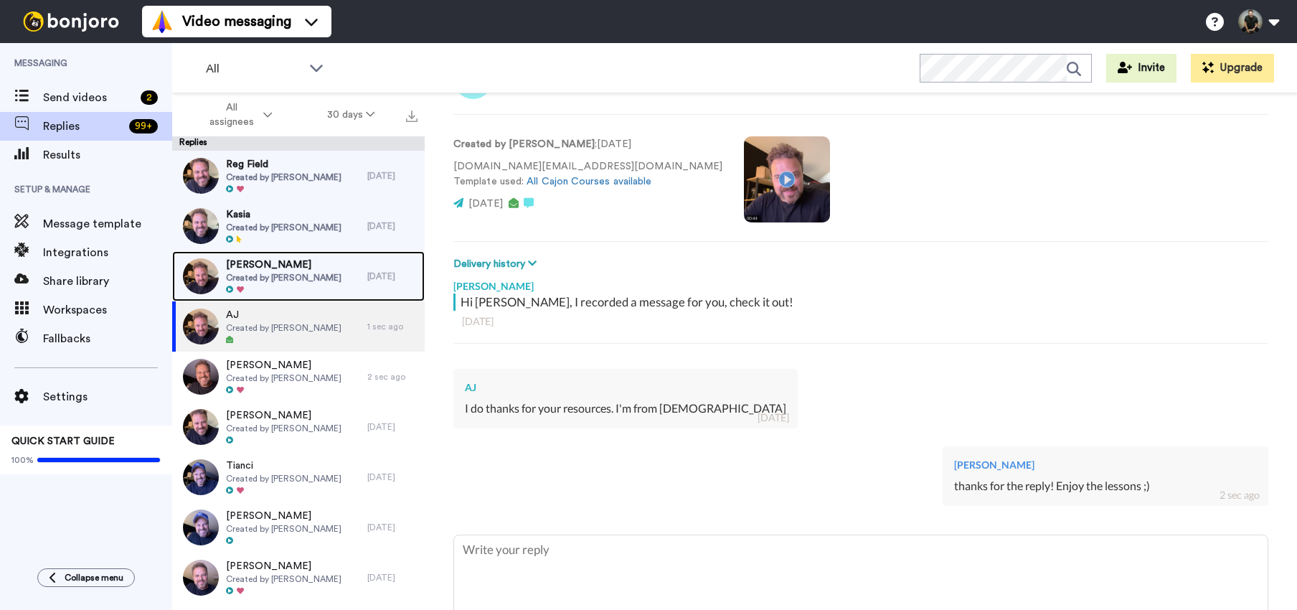
click at [282, 276] on span "Created by Felipe Fagundes" at bounding box center [283, 277] width 115 height 11
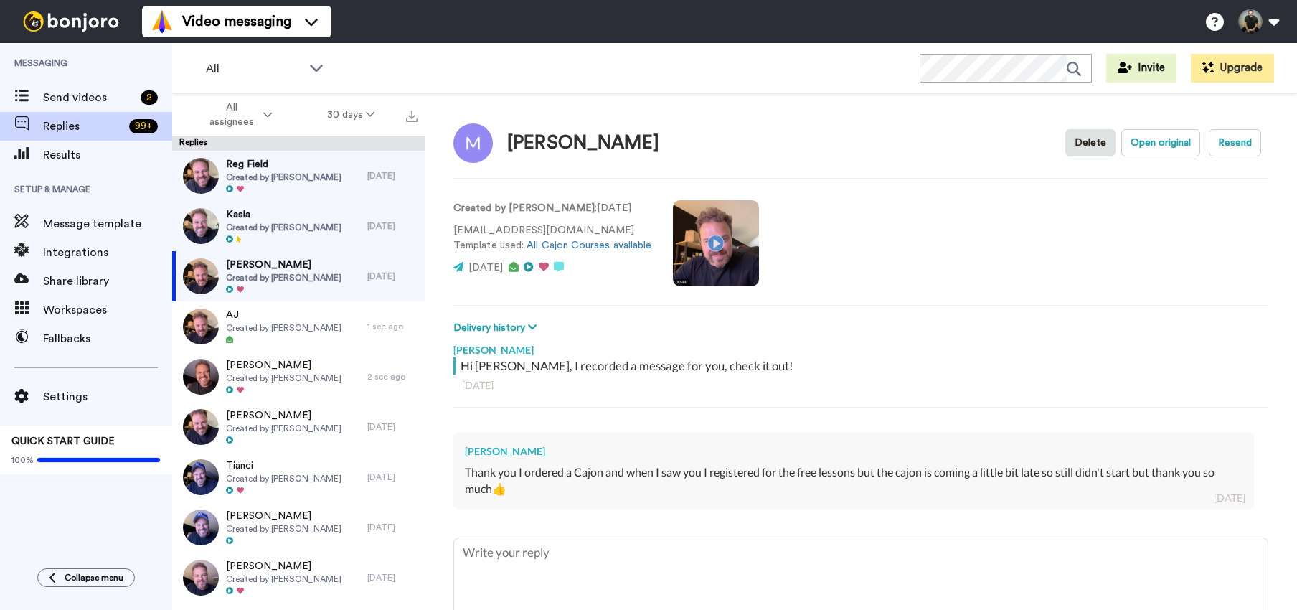
scroll to position [19, 0]
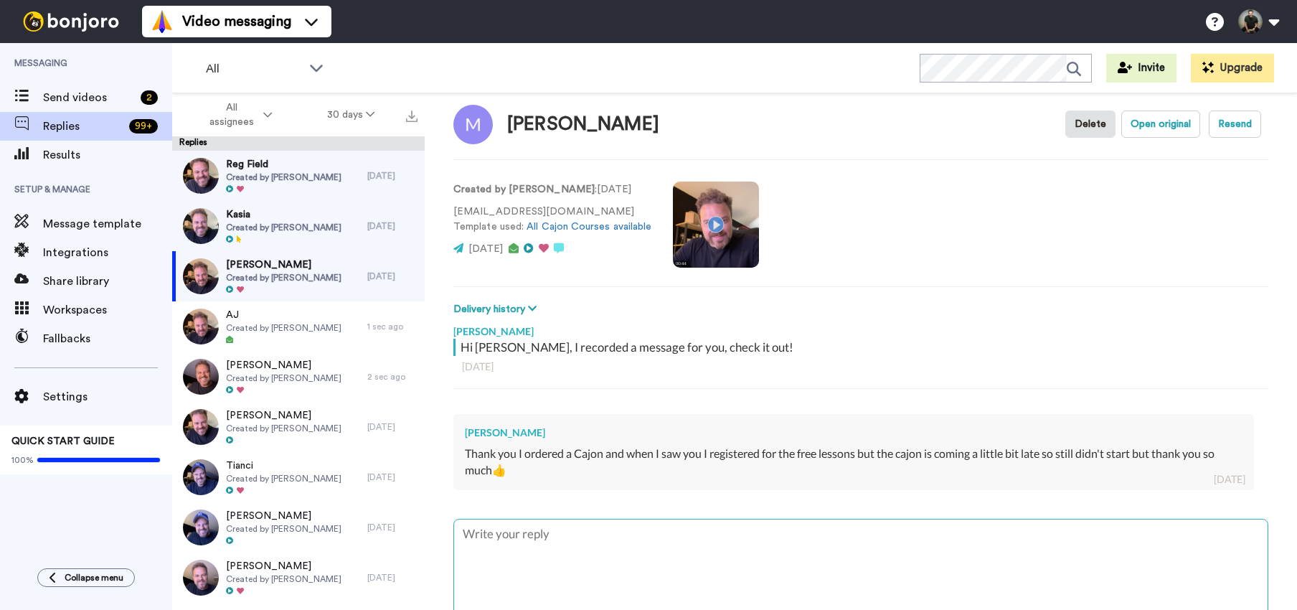
click at [526, 536] on textarea at bounding box center [860, 565] width 813 height 92
type textarea "x"
type textarea "thanks for the reply! Enjoy the lessons ;)"
click at [601, 532] on textarea "thanks for the reply! Enjoy the lessons ;)" at bounding box center [860, 565] width 813 height 92
type textarea "x"
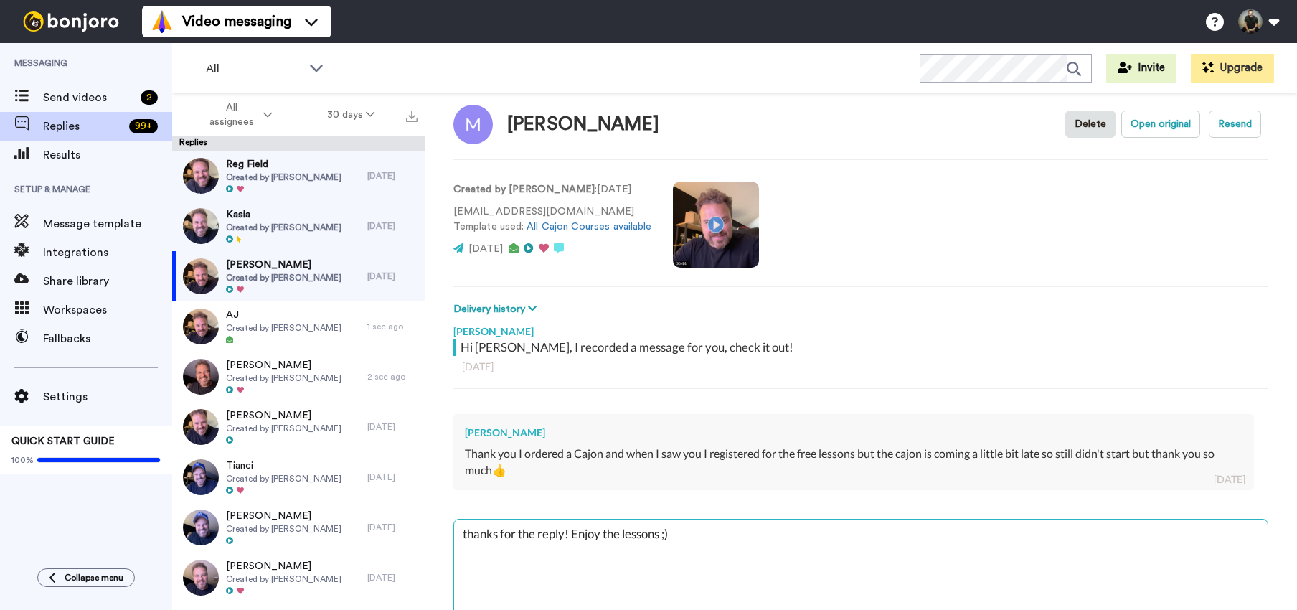
type textarea "thanks for the reply! Enjoy the lessons ;)"
type textarea "x"
type textarea "thanks for the reply! Enjoy the lessons w ;)"
type textarea "x"
type textarea "thanks for the reply! Enjoy the lessons wi ;)"
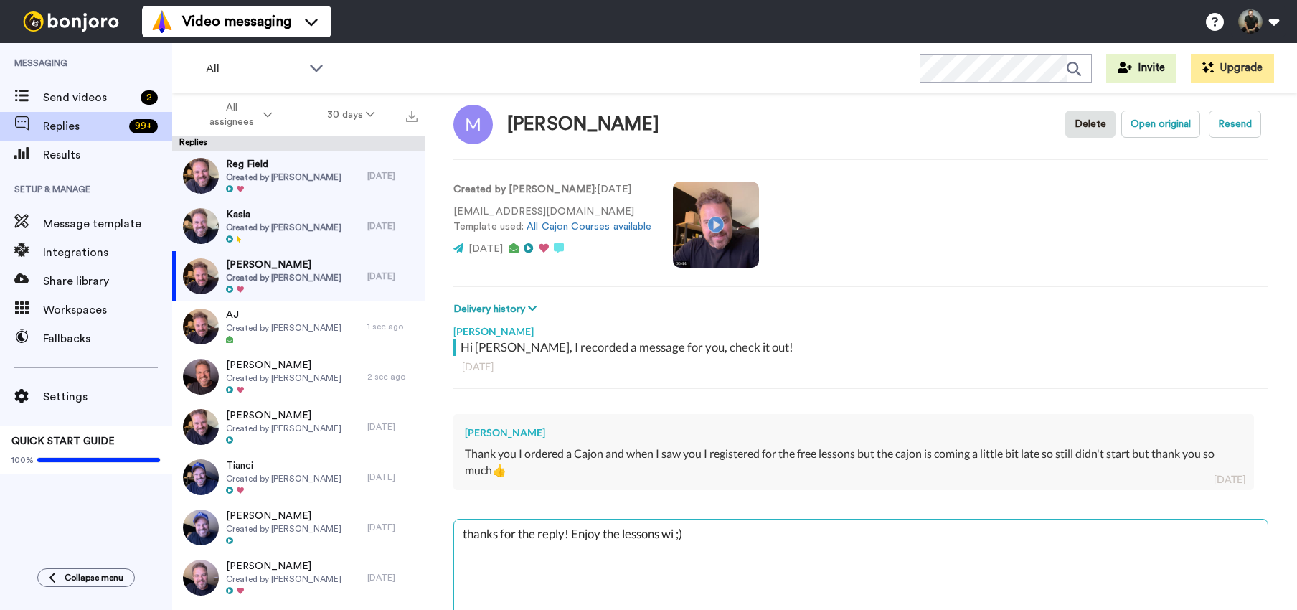
type textarea "x"
type textarea "thanks for the reply! Enjoy the lessons wit ;)"
type textarea "x"
type textarea "thanks for the reply! Enjoy the lessons with ;)"
type textarea "x"
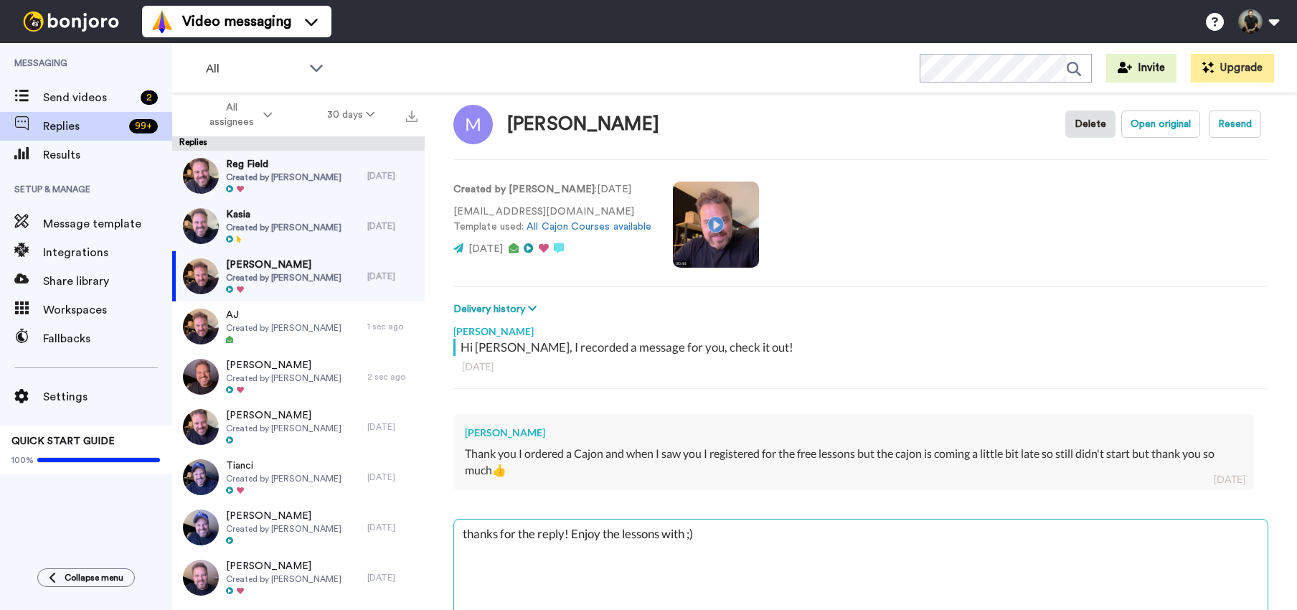
type textarea "thanks for the reply! Enjoy the lessons with ;)"
type textarea "x"
type textarea "thanks for the reply! Enjoy the lessons with y ;)"
type textarea "x"
type textarea "thanks for the reply! Enjoy the lessons with yo ;)"
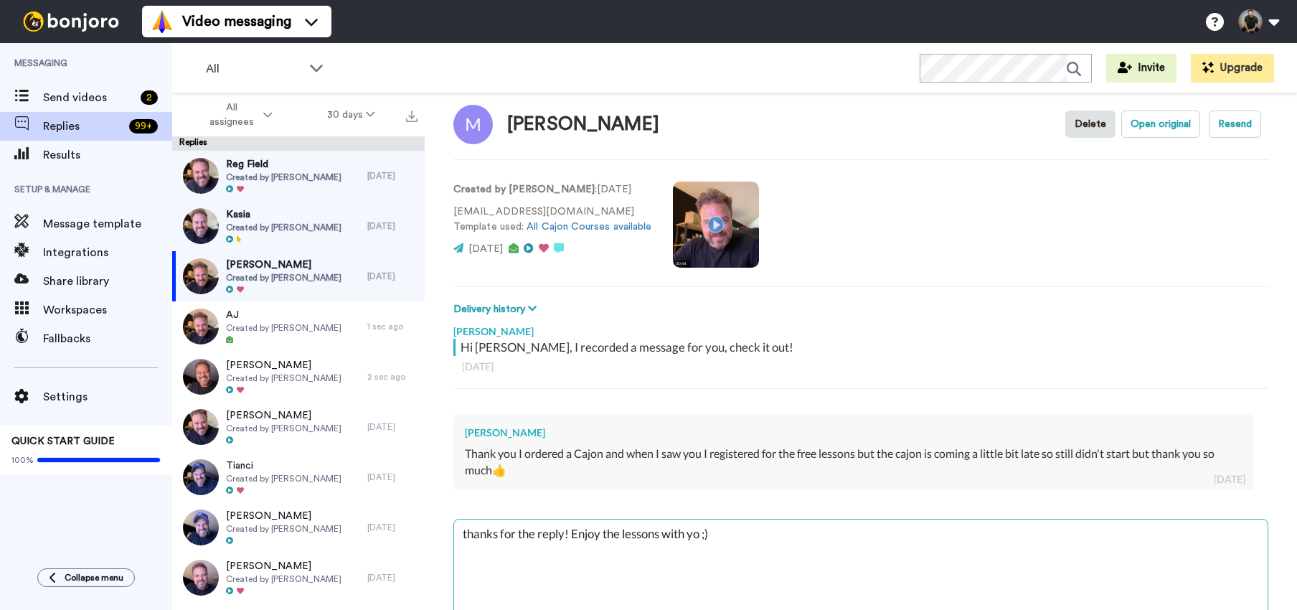
type textarea "x"
type textarea "thanks for the reply! Enjoy the lessons with you ;)"
type textarea "x"
type textarea "thanks for the reply! Enjoy the lessons with your ;)"
type textarea "x"
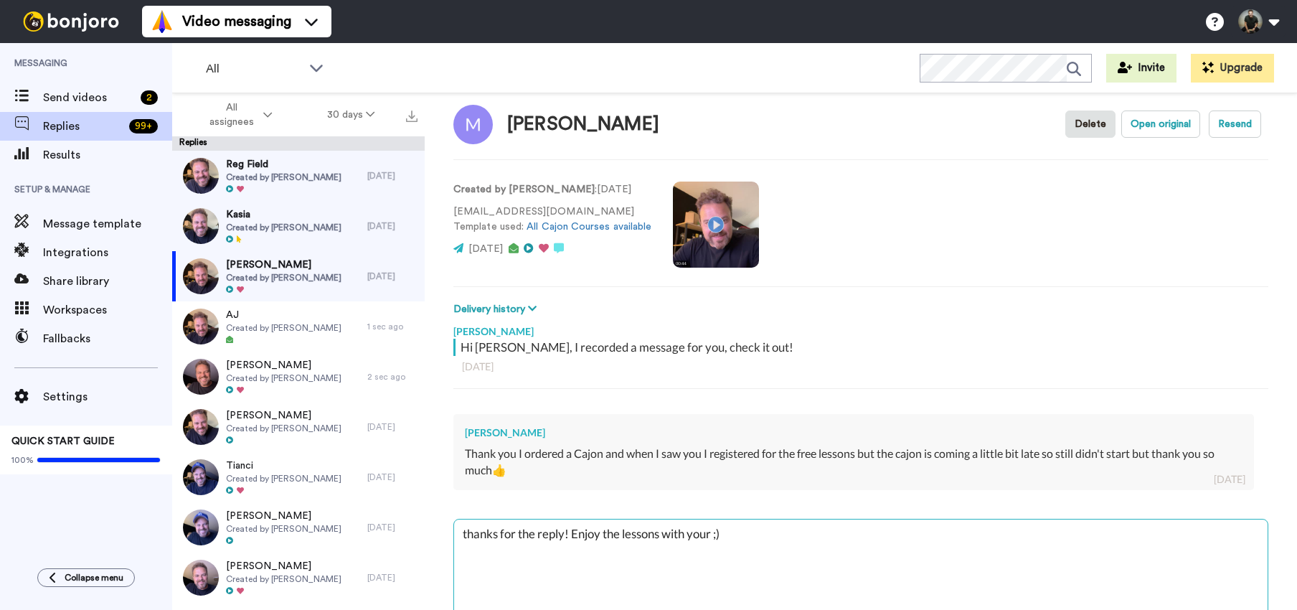
type textarea "thanks for the reply! Enjoy the lessons with your ;)"
type textarea "x"
type textarea "thanks for the reply! Enjoy the lessons with your n ;)"
type textarea "x"
type textarea "thanks for the reply! Enjoy the lessons with your ne ;)"
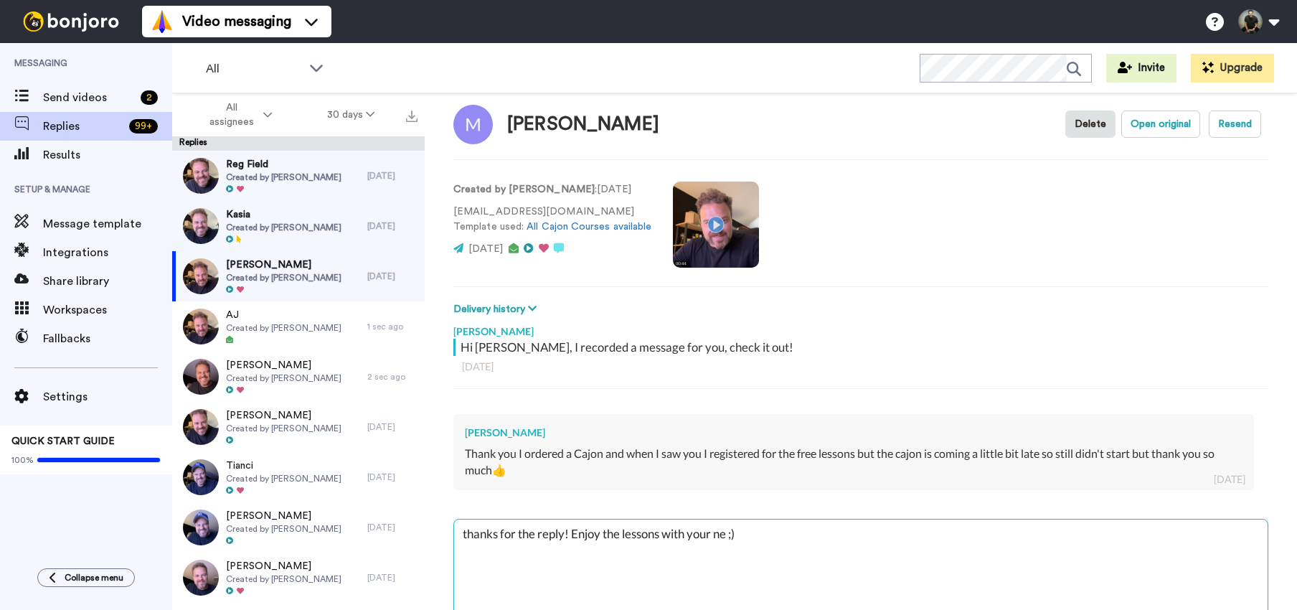
type textarea "x"
type textarea "thanks for the reply! Enjoy the lessons with your new ;)"
type textarea "x"
type textarea "thanks for the reply! Enjoy the lessons with your new ;)"
type textarea "x"
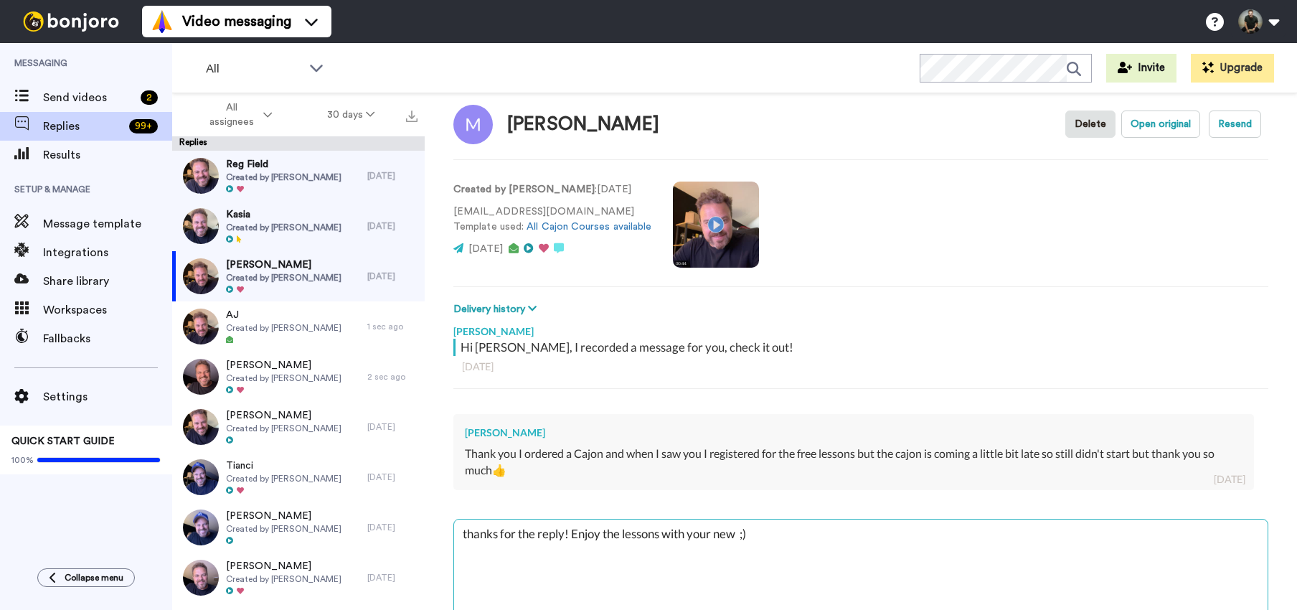
type textarea "thanks for the reply! Enjoy the lessons with your new c ;)"
type textarea "x"
type textarea "thanks for the reply! Enjoy the lessons with your new ca ;)"
type textarea "x"
type textarea "thanks for the reply! Enjoy the lessons with your new caj ;)"
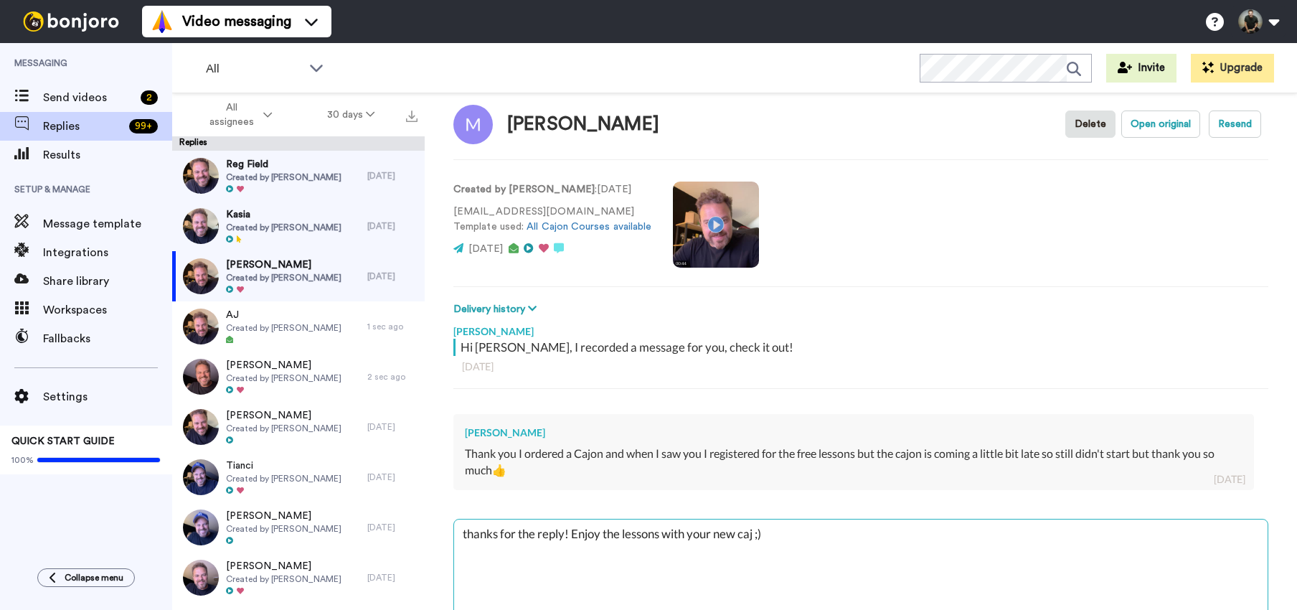
type textarea "x"
type textarea "thanks for the reply! Enjoy the lessons with your new cajo ;)"
type textarea "x"
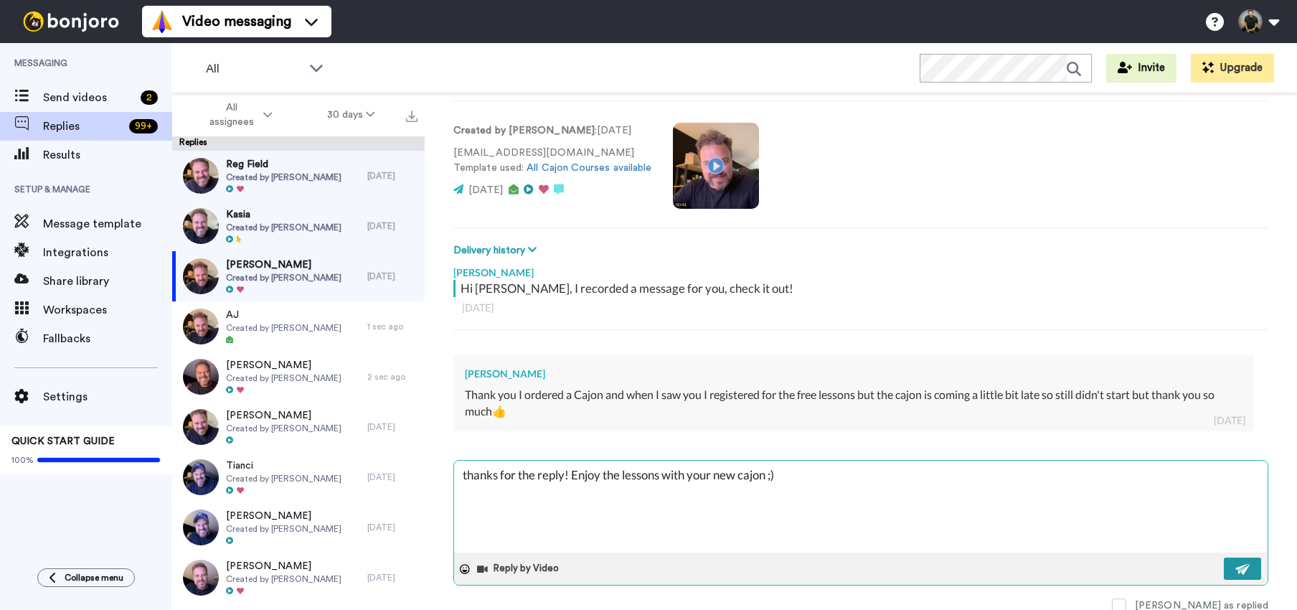
type textarea "thanks for the reply! Enjoy the lessons with your new cajon ;)"
click at [1243, 572] on button at bounding box center [1242, 568] width 37 height 22
type textarea "x"
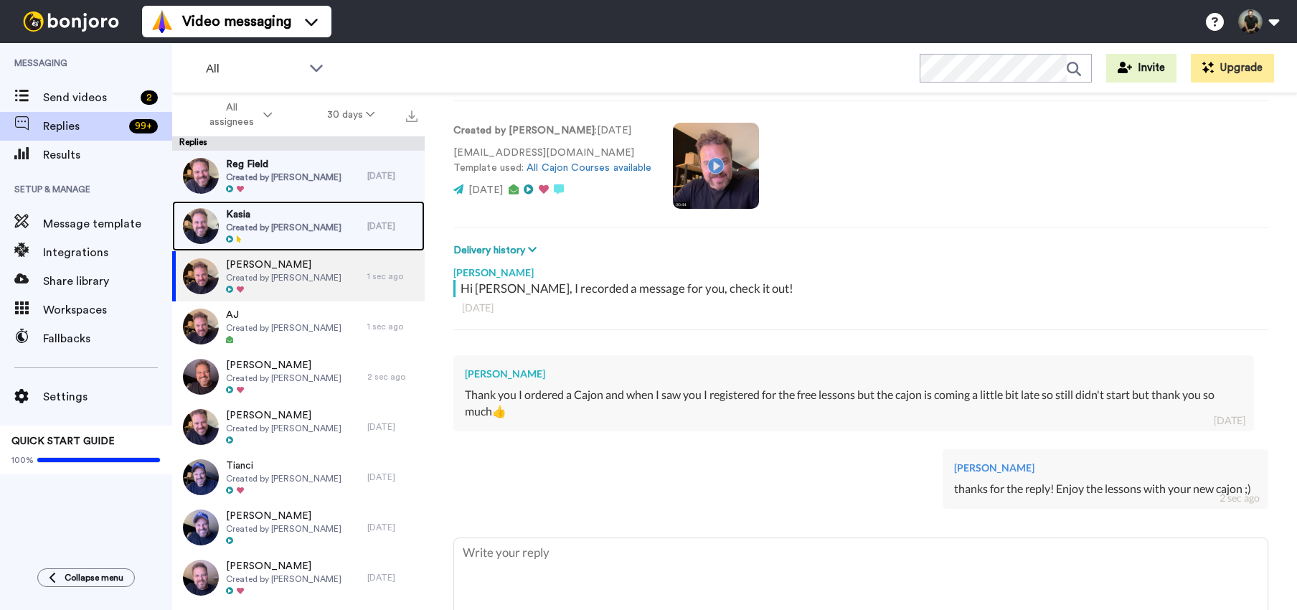
click at [247, 222] on span "Created by Felipe Fagundes" at bounding box center [283, 227] width 115 height 11
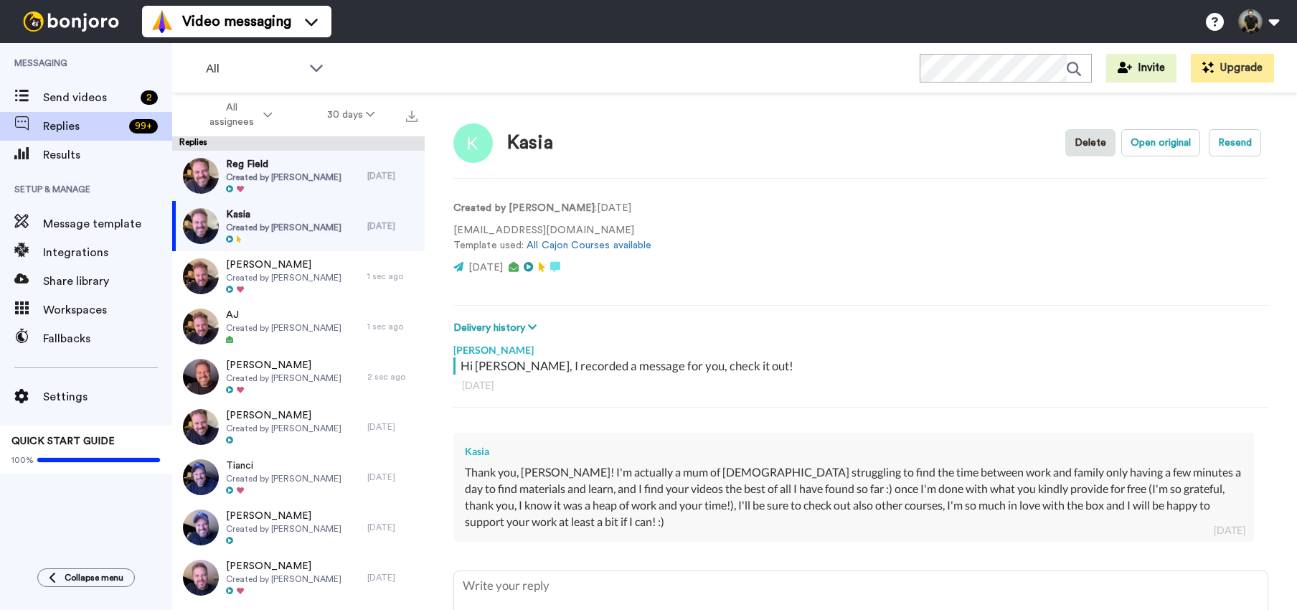
scroll to position [9, 0]
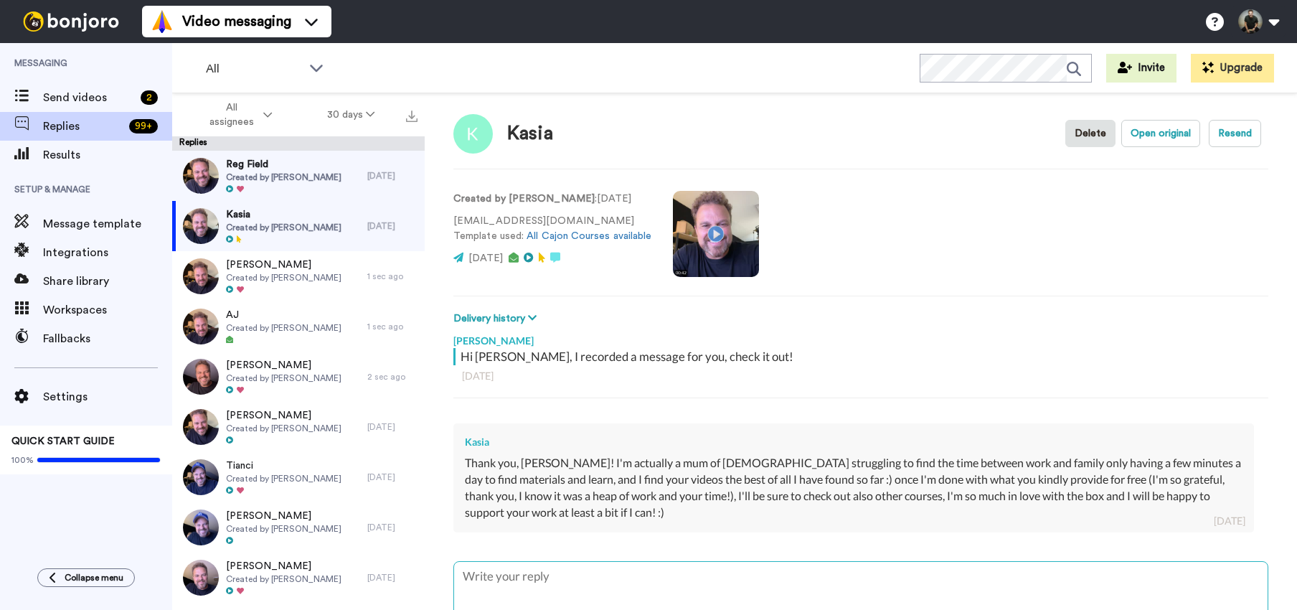
type textarea "x"
type textarea "thanks for the reply! Enjoy the lessons ;)"
click at [565, 576] on textarea "thanks for the reply! Enjoy the lessons ;)" at bounding box center [860, 608] width 813 height 92
type textarea "x"
type textarea "thanks for the reply ! Enjoy the lessons ;)"
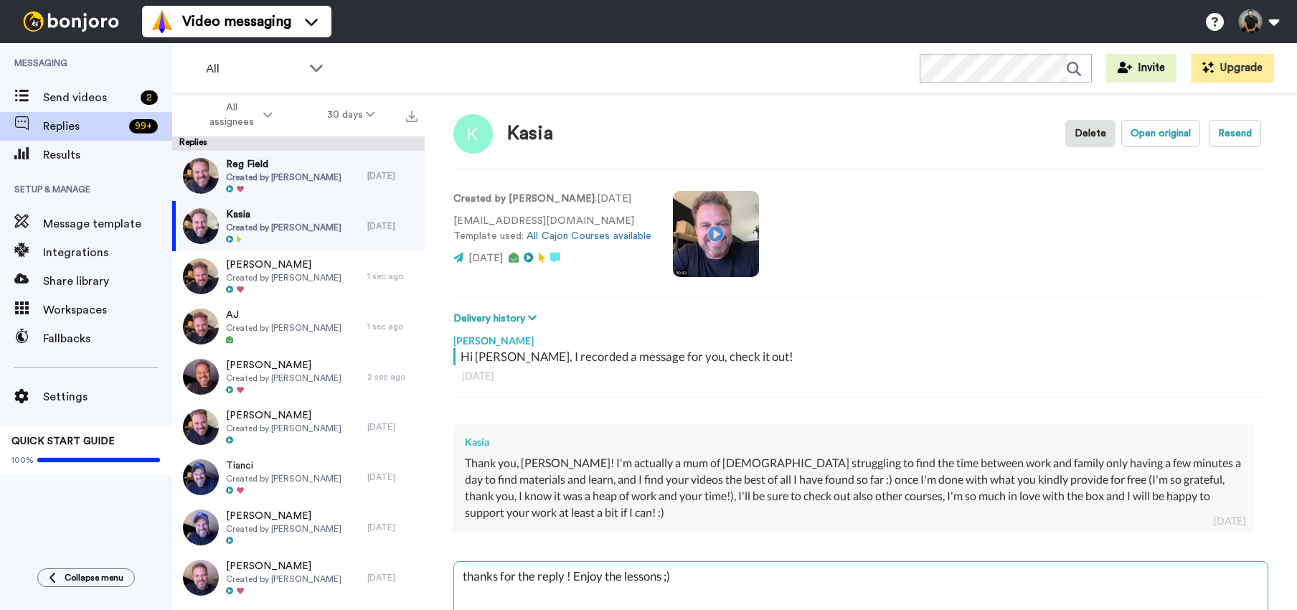
type textarea "x"
type textarea "thanks for the reply K! Enjoy the lessons ;)"
type textarea "x"
type textarea "thanks for the reply Ka! Enjoy the lessons ;)"
type textarea "x"
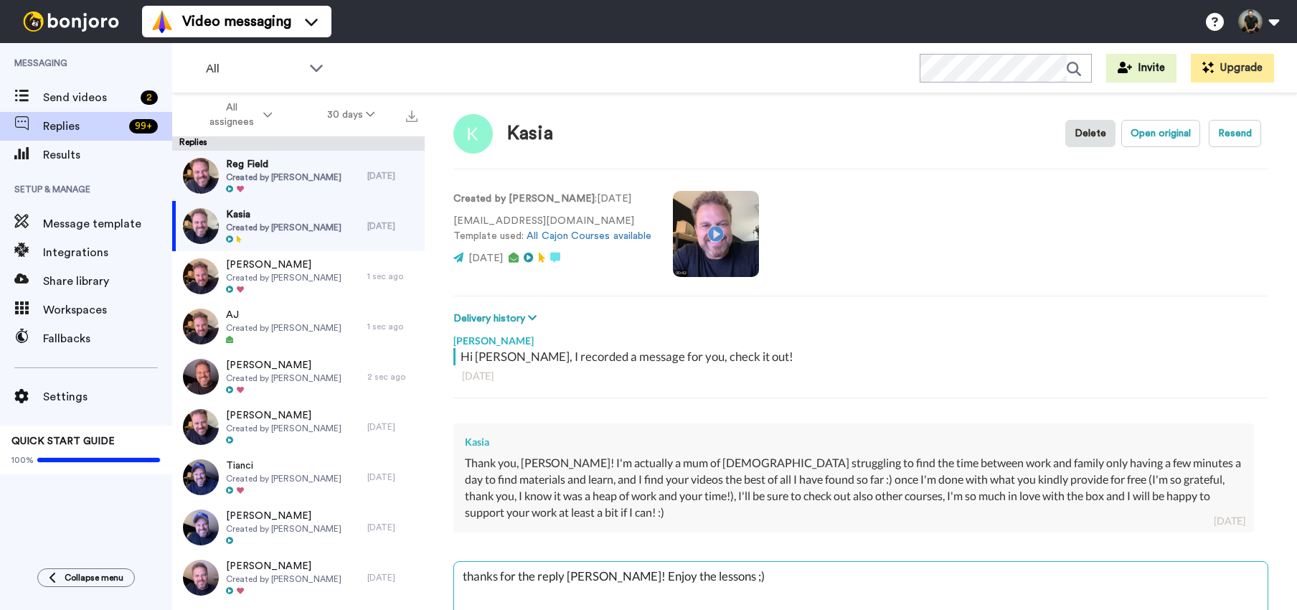
type textarea "thanks for the reply Kas! Enjoy the lessons ;)"
type textarea "x"
type textarea "thanks for the reply Kasi! Enjoy the lessons ;)"
type textarea "x"
type textarea "thanks for the reply Kasia! Enjoy the lessons ;)"
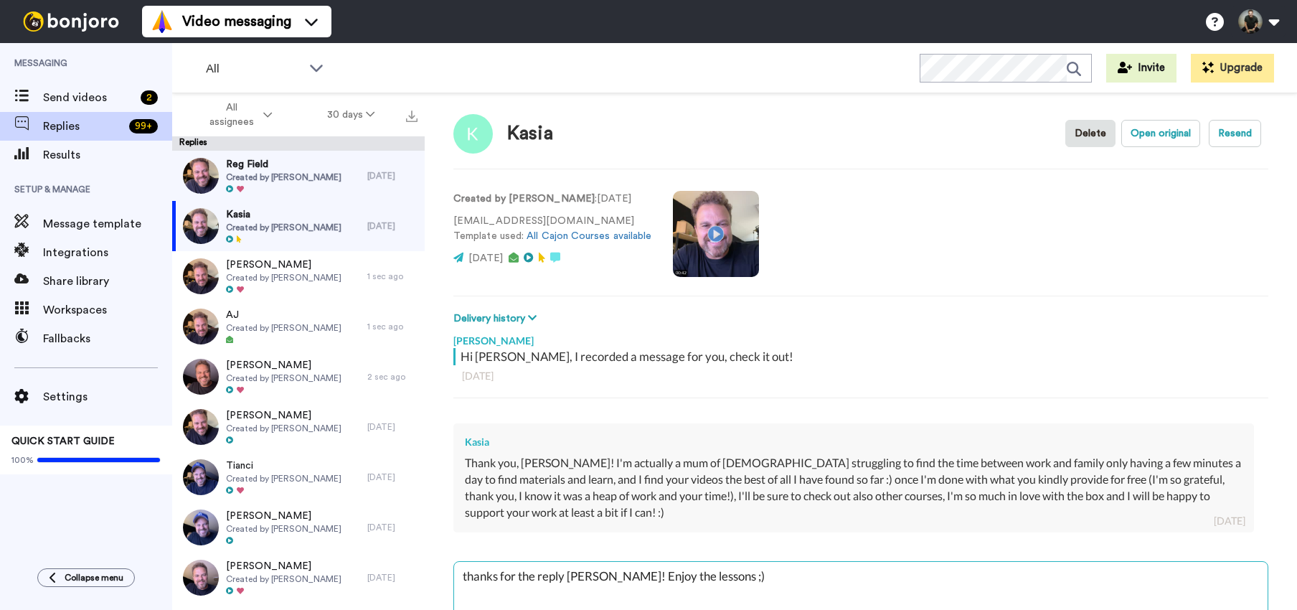
click at [600, 567] on textarea "thanks for the reply Kasia! Enjoy the lessons ;)" at bounding box center [860, 608] width 813 height 92
type textarea "x"
type textarea "thanks for the reply Kasia! Enjoy the lessons ;)"
type textarea "x"
type textarea "thanks for the reply Kasia! T Enjoy the lessons ;)"
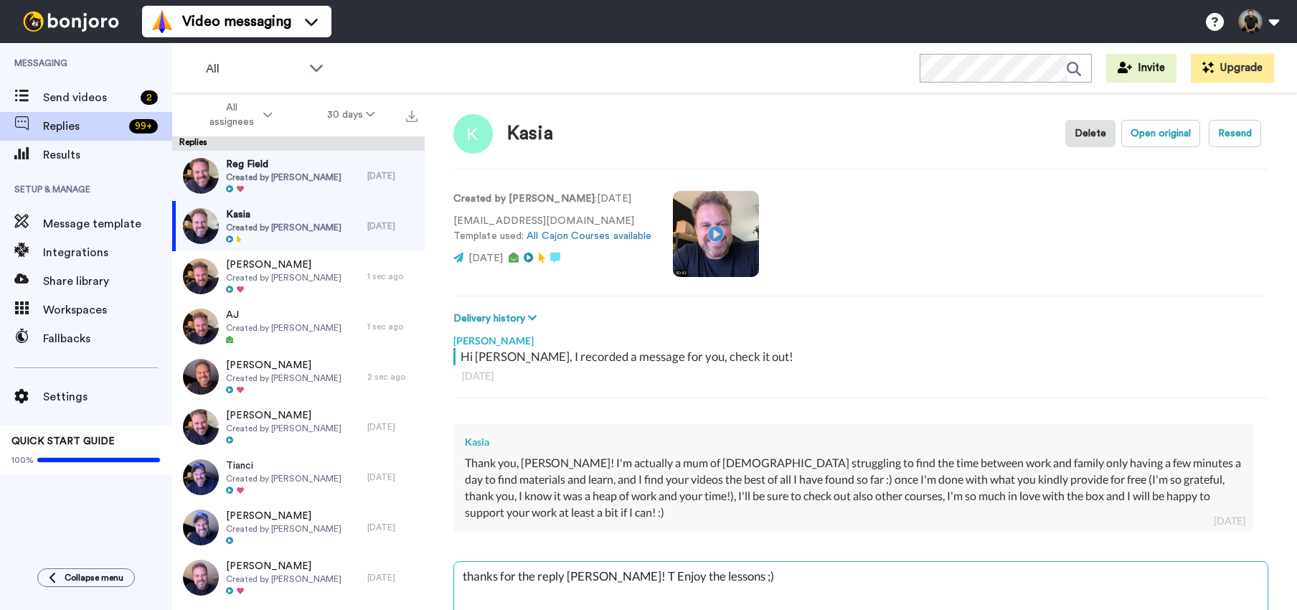
type textarea "x"
type textarea "thanks for the reply Kasia! Ta Enjoy the lessons ;)"
type textarea "x"
type textarea "thanks for the reply Kasia! Tak Enjoy the lessons ;)"
type textarea "x"
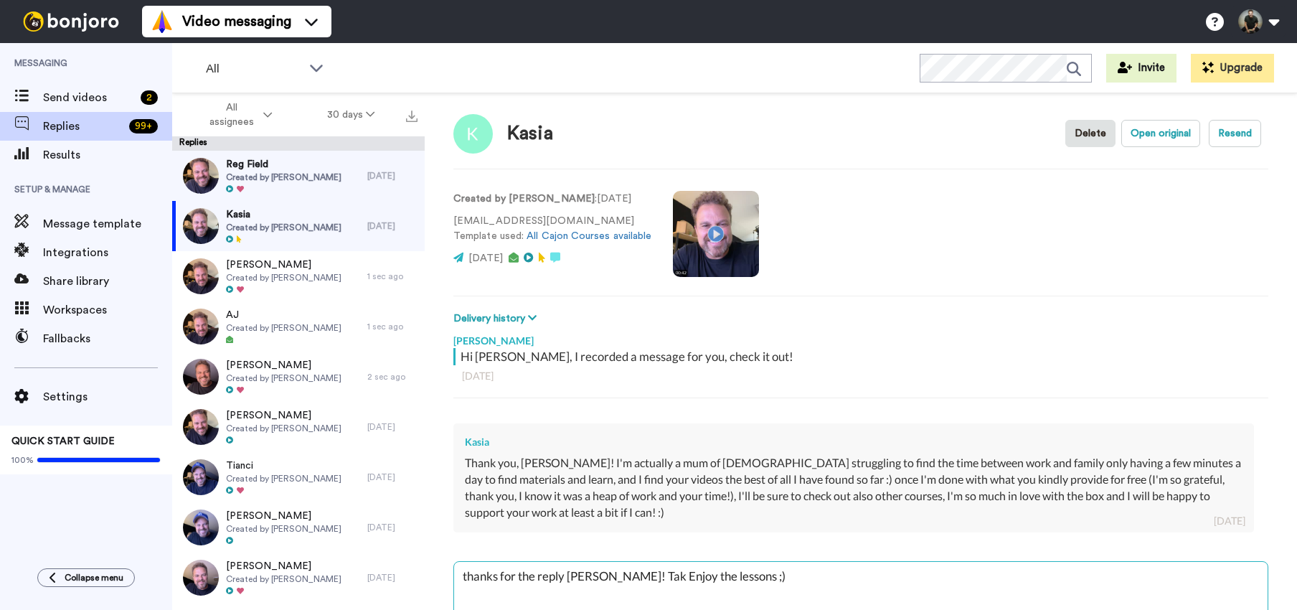
type textarea "thanks for the reply Kasia! Take Enjoy the lessons ;)"
type textarea "x"
type textarea "thanks for the reply Kasia! Take Enjoy the lessons ;)"
type textarea "x"
type textarea "thanks for the reply Kasia! Take y Enjoy the lessons ;)"
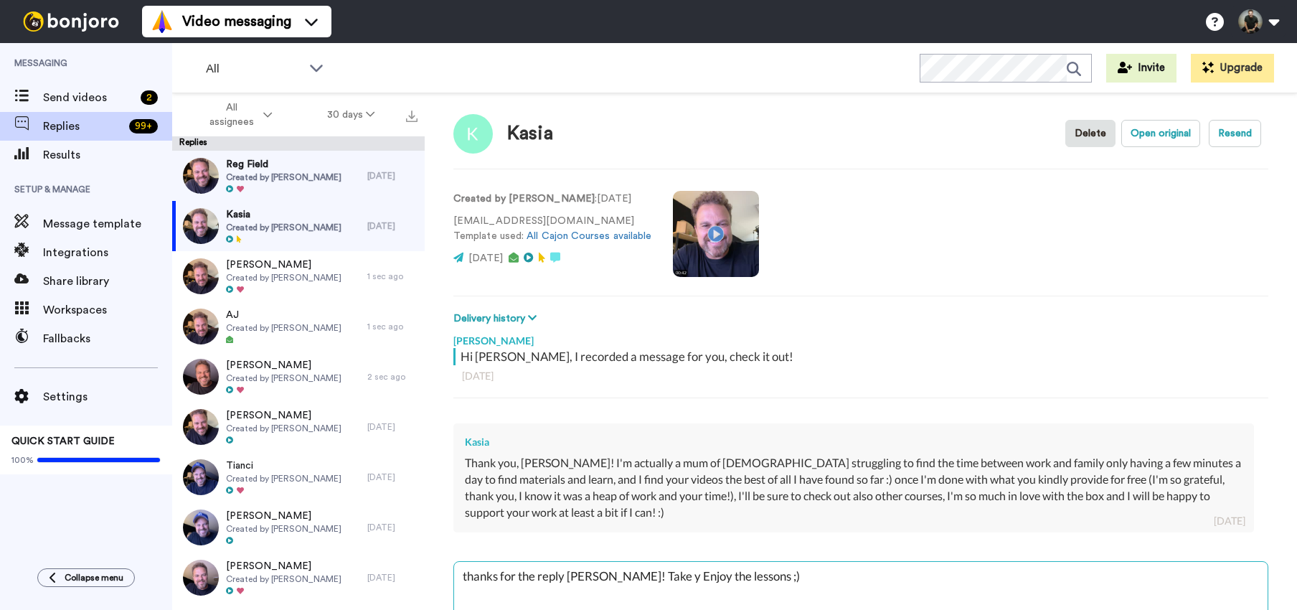
type textarea "x"
type textarea "thanks for the reply Kasia! Take yo Enjoy the lessons ;)"
type textarea "x"
type textarea "thanks for the reply Kasia! Take you Enjoy the lessons ;)"
type textarea "x"
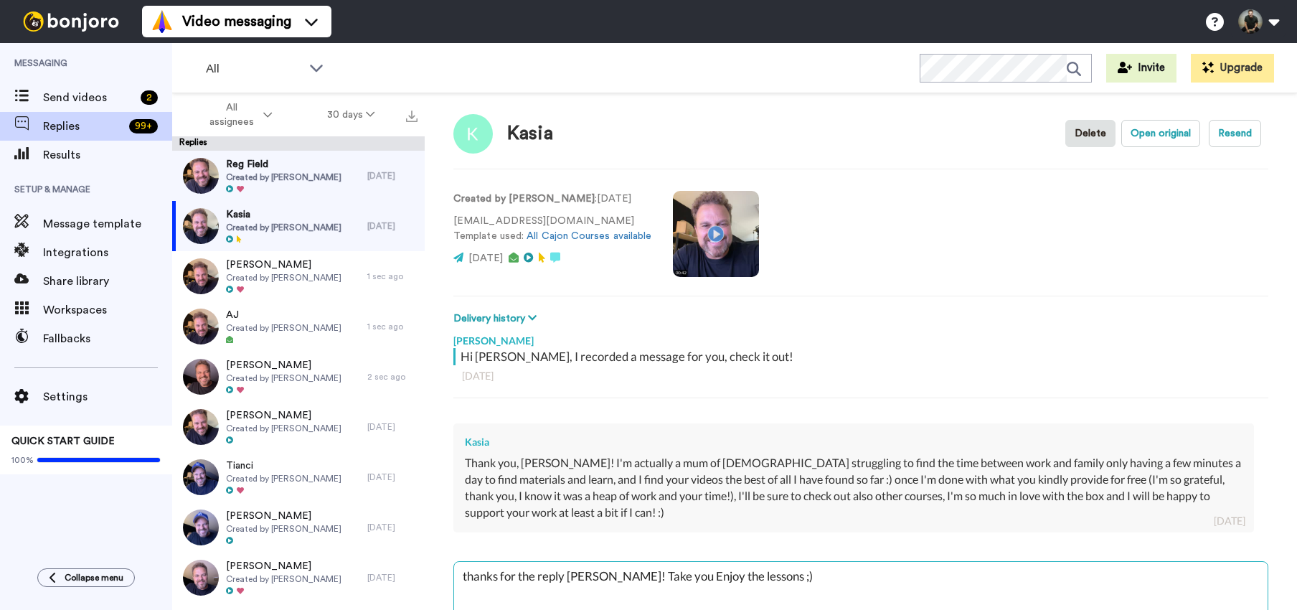
type textarea "thanks for the reply Kasia! Take your Enjoy the lessons ;)"
type textarea "x"
type textarea "thanks for the reply Kasia! Take your Enjoy the lessons ;)"
type textarea "x"
type textarea "thanks for the reply Kasia! Take your t Enjoy the lessons ;)"
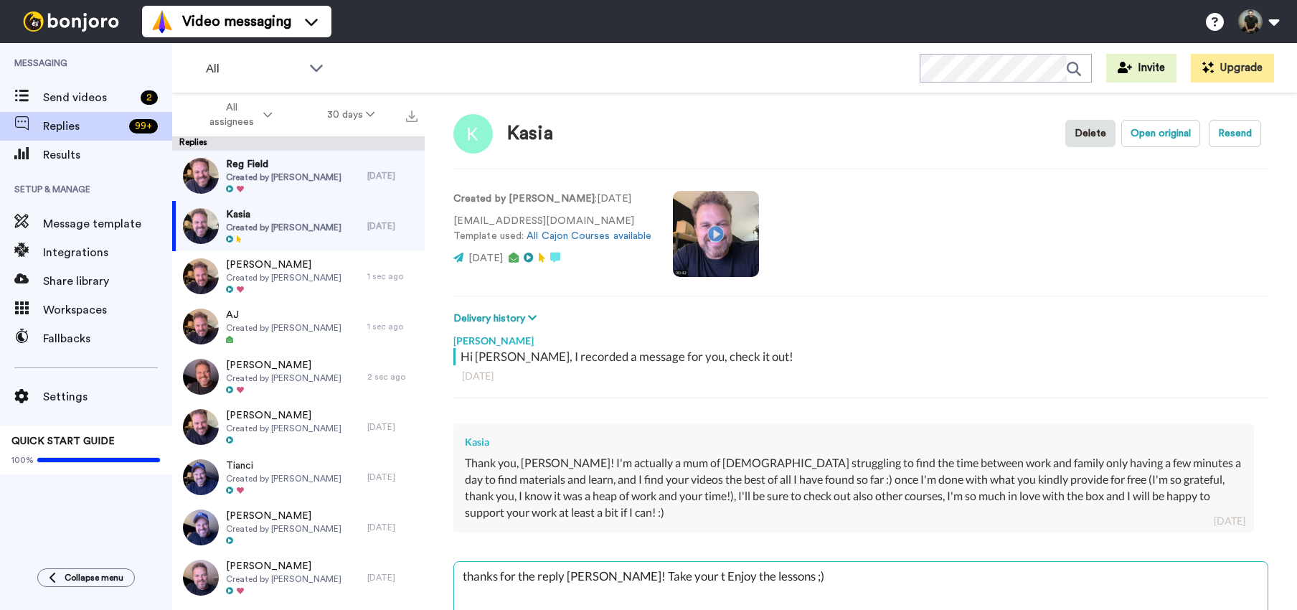
type textarea "x"
type textarea "thanks for the reply Kasia! Take your ti Enjoy the lessons ;)"
type textarea "x"
type textarea "thanks for the reply Kasia! Take your tim Enjoy the lessons ;)"
type textarea "x"
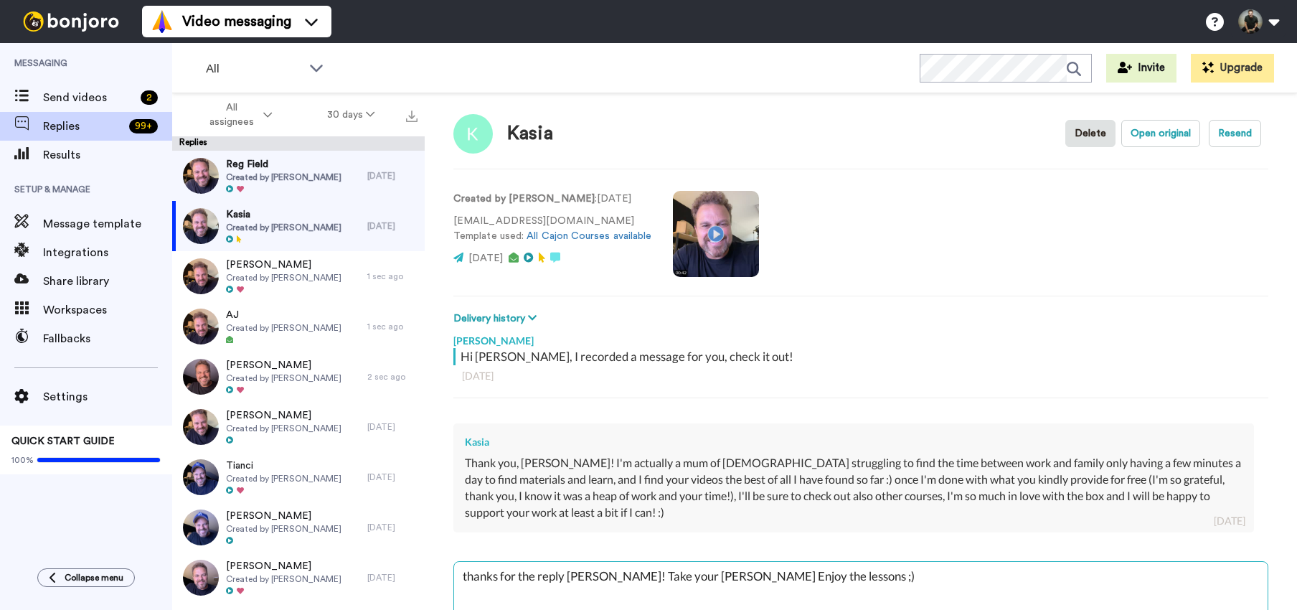
type textarea "thanks for the reply Kasia! Take your time Enjoy the lessons ;)"
type textarea "x"
type textarea "thanks for the reply Kasia! Take your time njoy the lessons ;)"
type textarea "x"
type textarea "thanks for the reply Kasia! Take your timenjoy the lessons ;)"
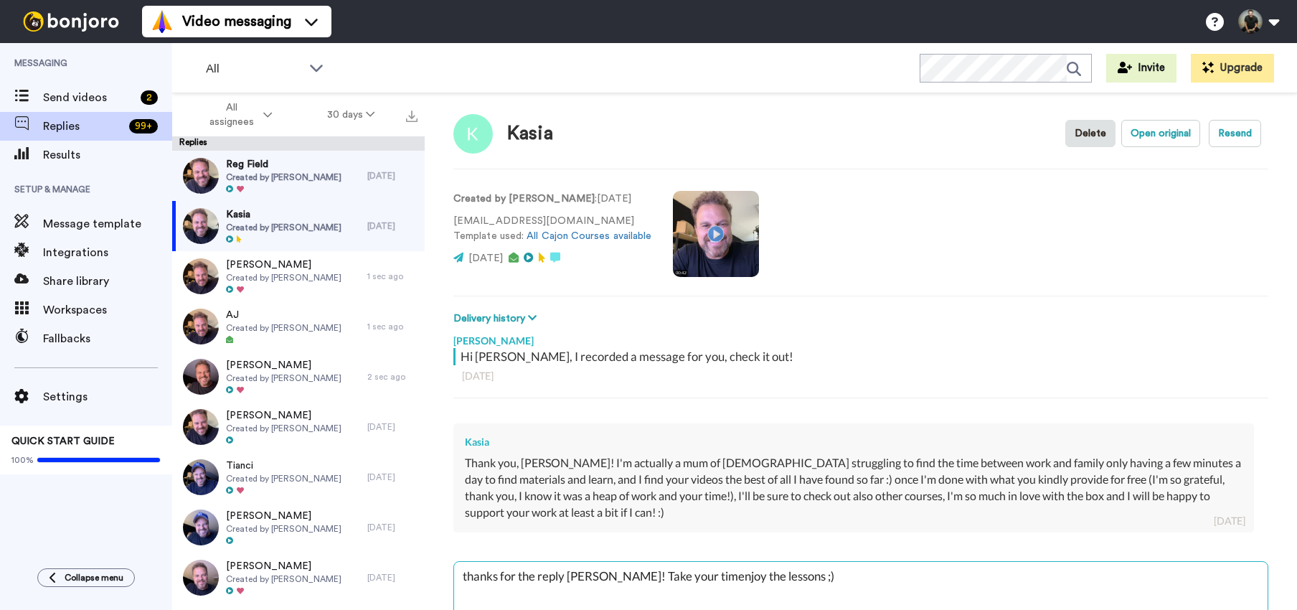
type textarea "x"
type textarea "thanks for the reply Kasia! Take your time,njoy the lessons ;)"
type textarea "x"
type textarea "thanks for the reply Kasia! Take your time, njoy the lessons ;)"
type textarea "x"
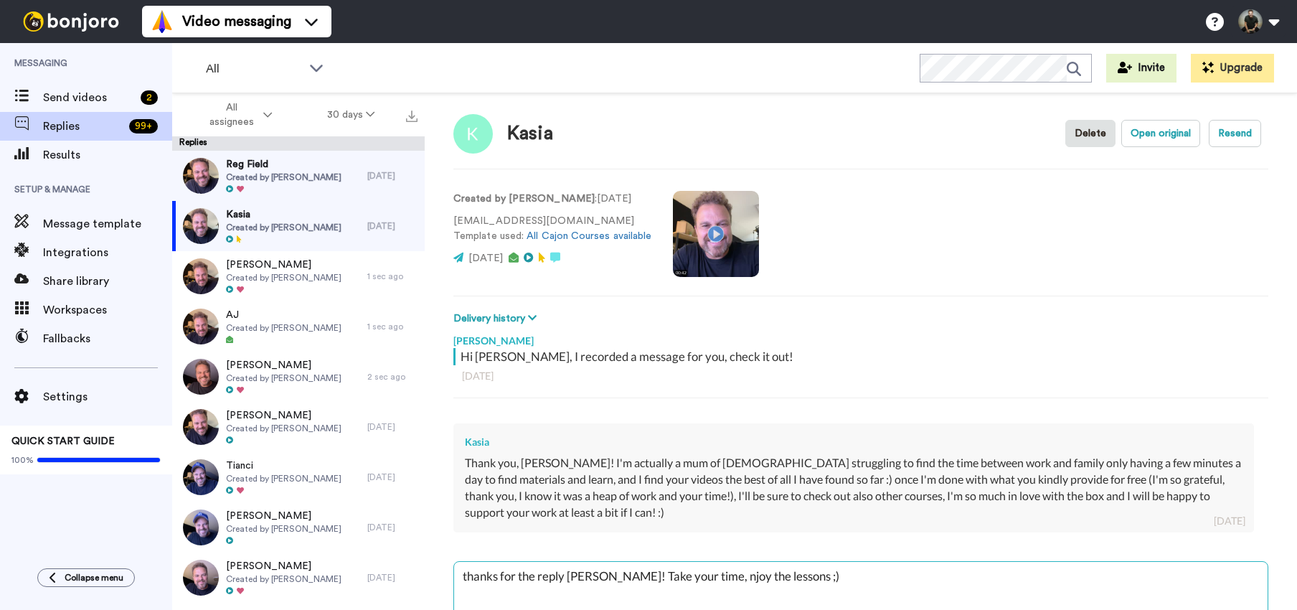
type textarea "thanks for the reply Kasia! Take your time, enjoy the lessons ;)"
click at [772, 572] on textarea "thanks for the reply Kasia! Take your time, enjoy the lessons ;)" at bounding box center [860, 608] width 813 height 92
type textarea "x"
type textarea "thanks for the reply Kasia! Take your time, enjoy the lessons ;)"
type textarea "x"
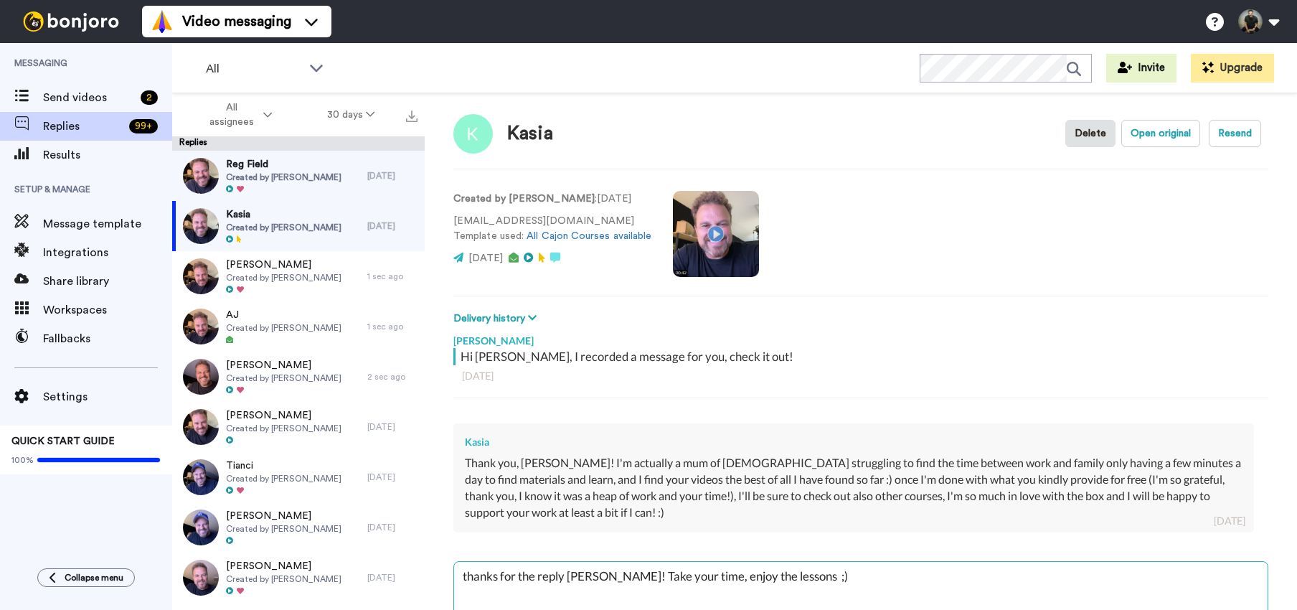
type textarea "thanks for the reply Kasia! Take your time, enjoy the lessons a ;)"
type textarea "x"
type textarea "thanks for the reply Kasia! Take your time, enjoy the lessons an ;)"
type textarea "x"
type textarea "thanks for the reply Kasia! Take your time, enjoy the lessons and ;)"
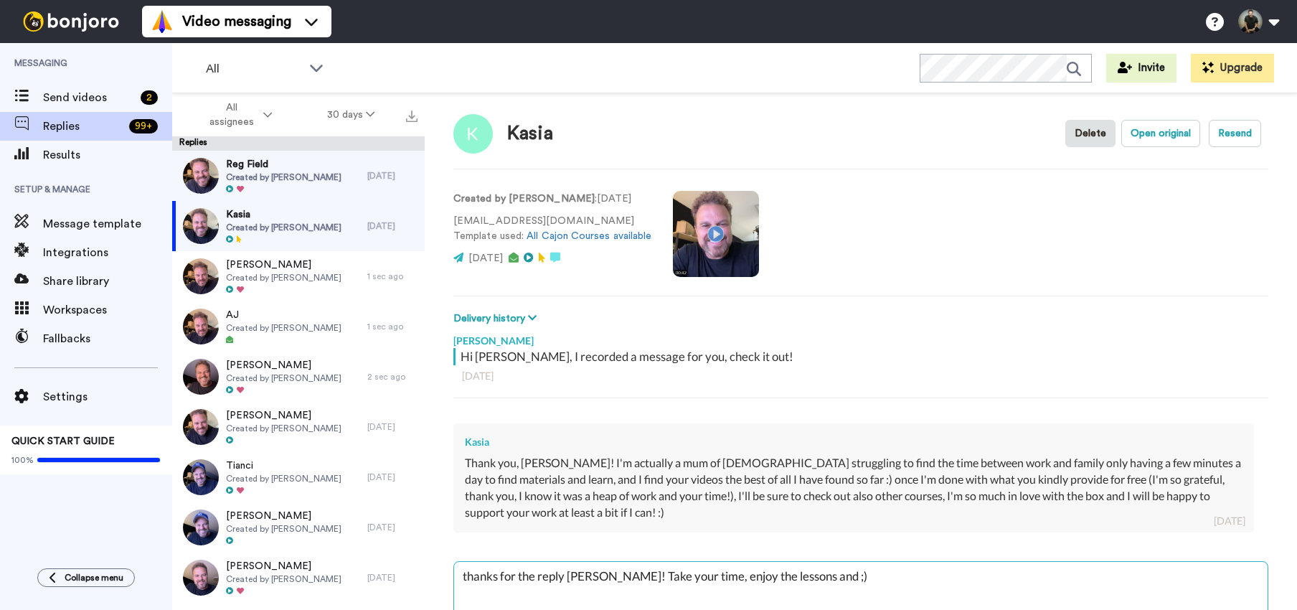
type textarea "x"
type textarea "thanks for the reply Kasia! Take your time, enjoy the lessons and ;)"
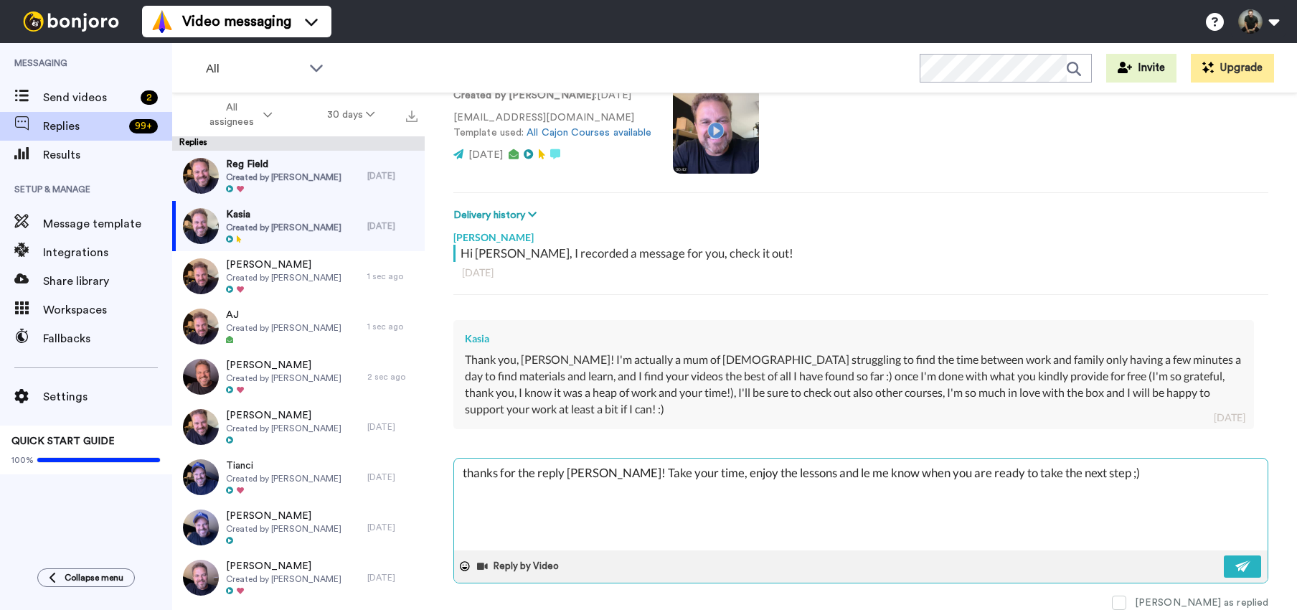
scroll to position [104, 0]
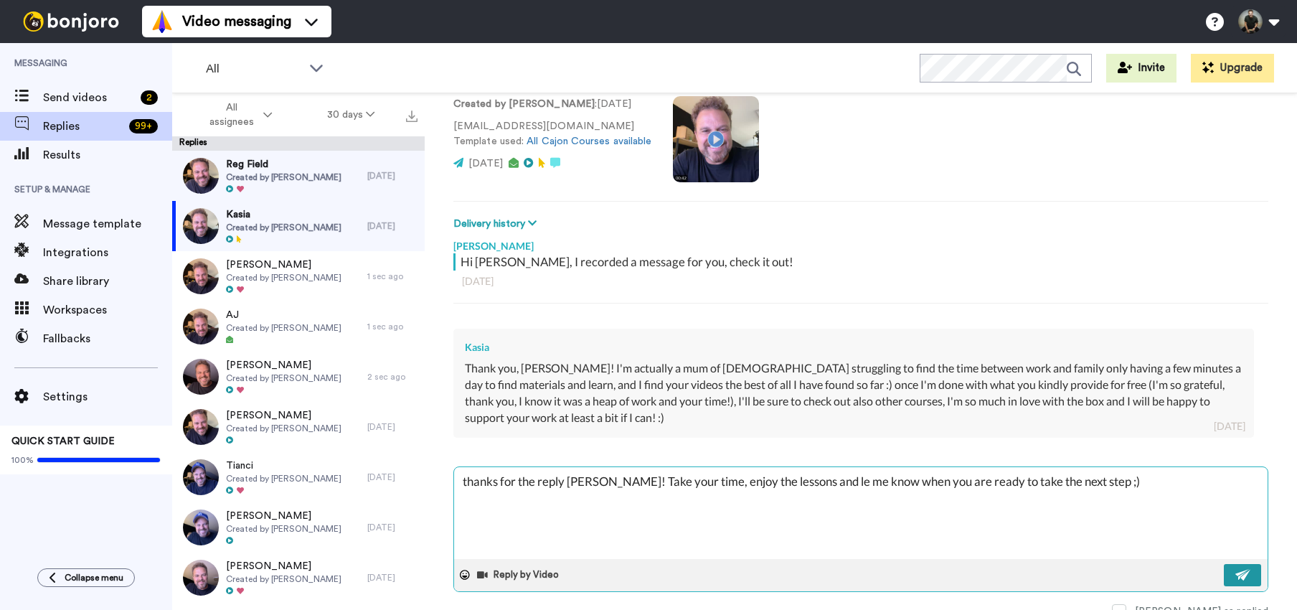
click at [1235, 572] on img at bounding box center [1243, 574] width 16 height 11
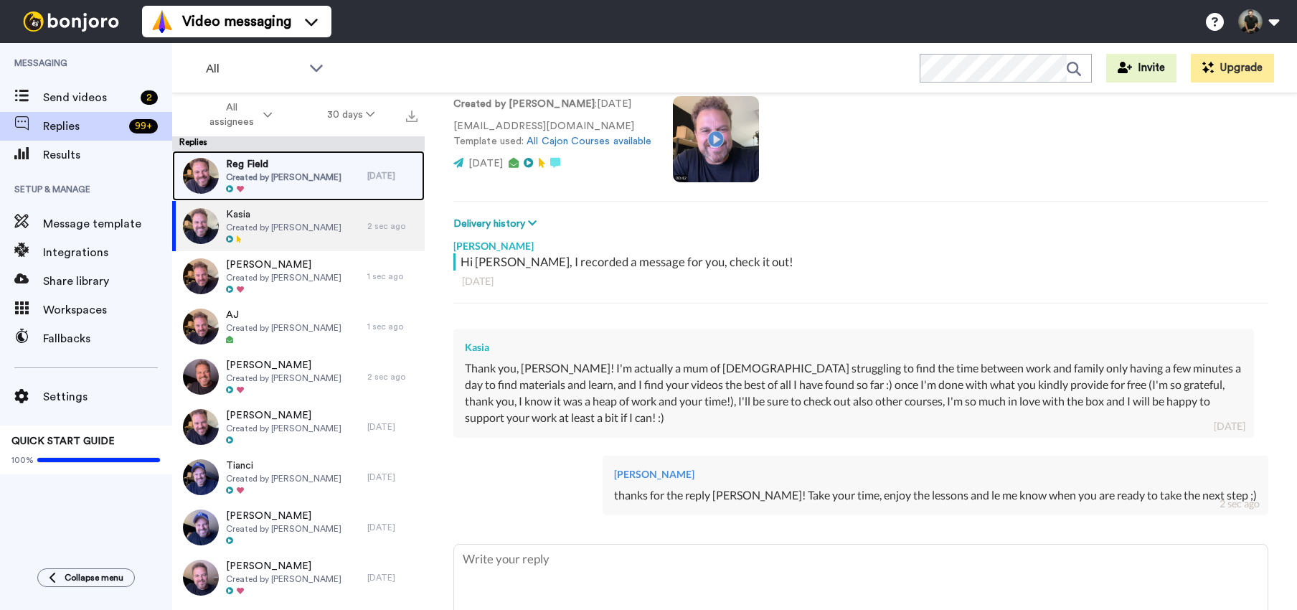
click at [283, 184] on div at bounding box center [283, 189] width 115 height 10
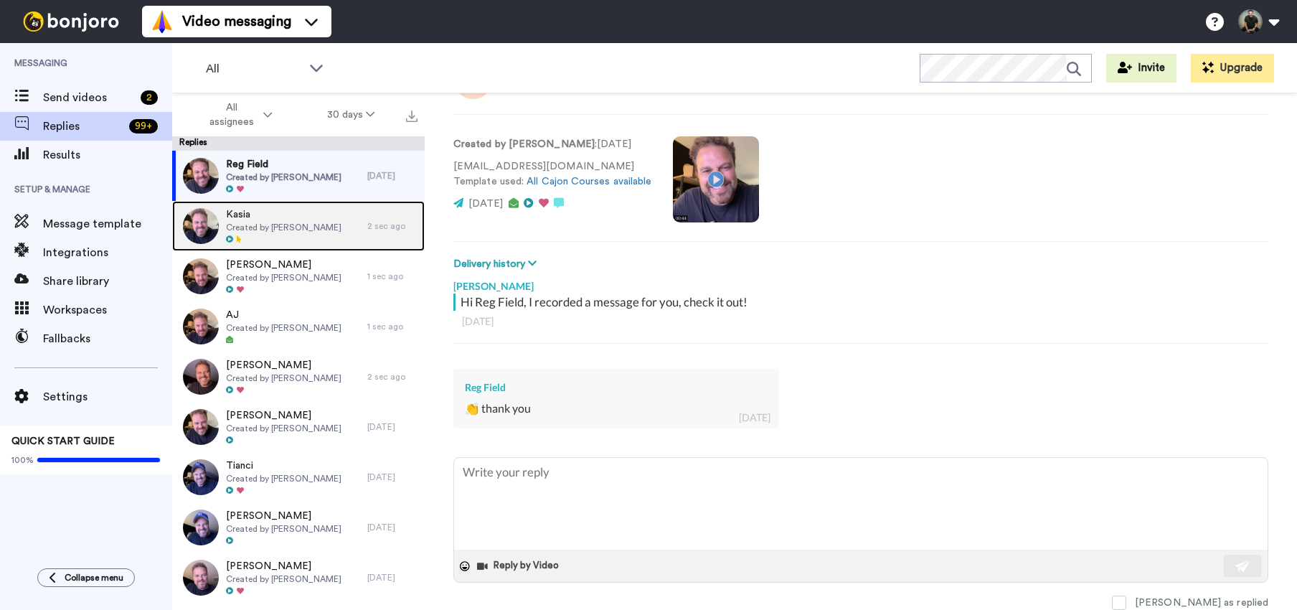
click at [308, 227] on span "Created by Felipe Fagundes" at bounding box center [283, 227] width 115 height 11
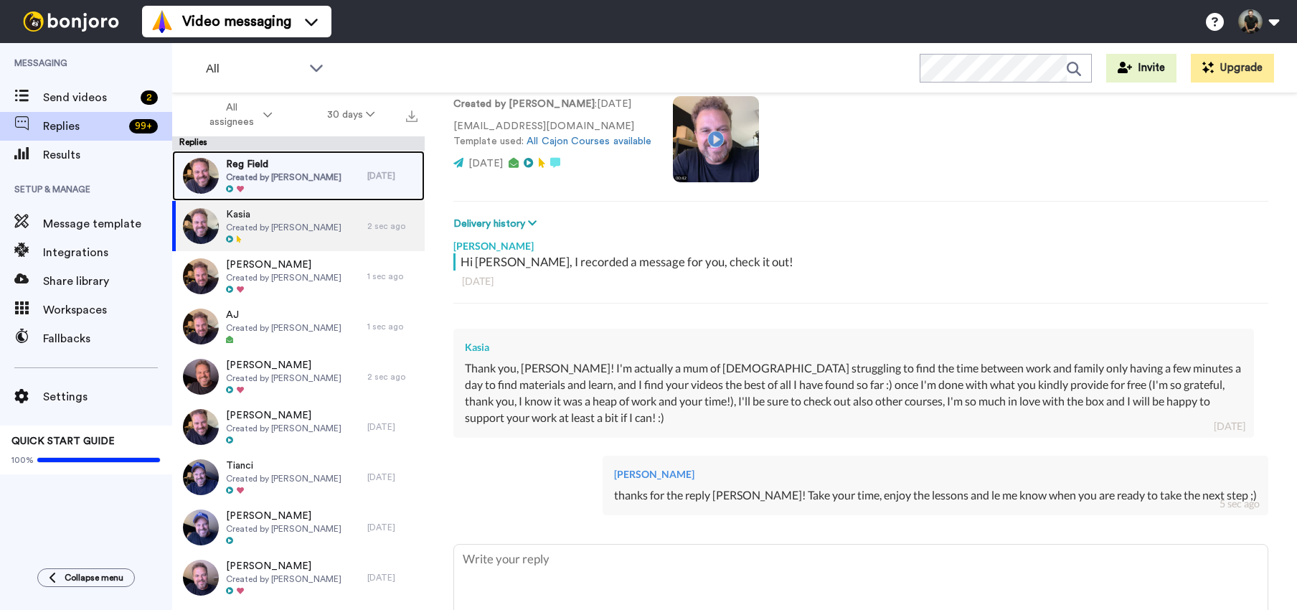
click at [265, 174] on span "Created by Felipe Fagundes" at bounding box center [283, 176] width 115 height 11
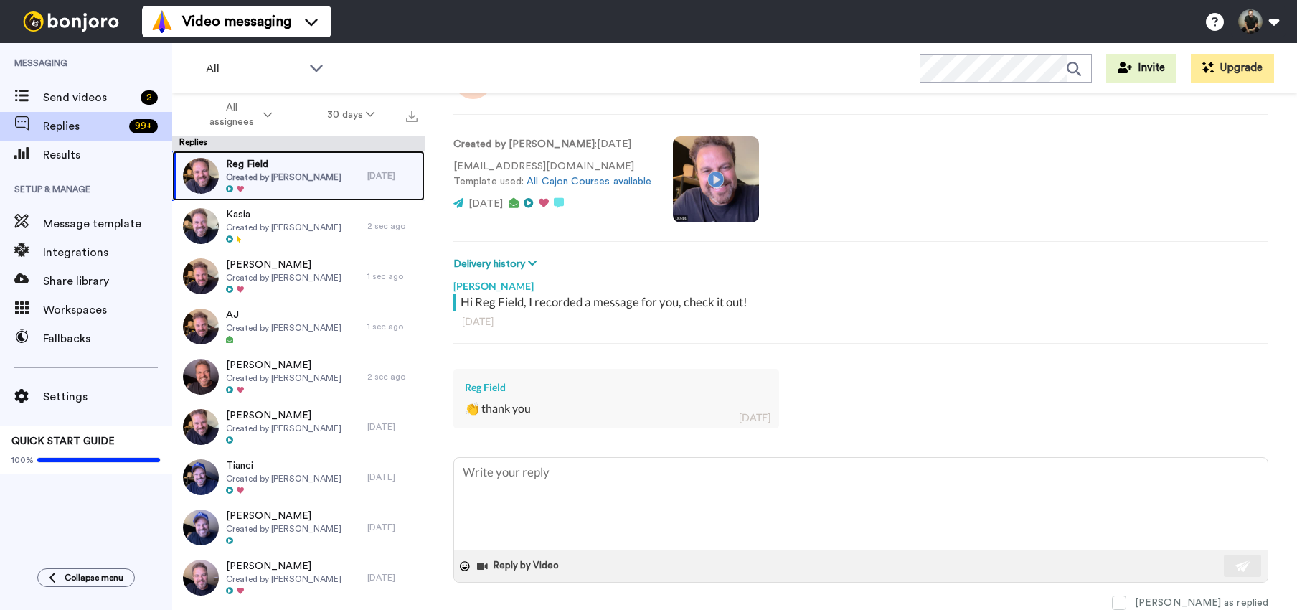
scroll to position [64, 0]
click at [548, 485] on textarea at bounding box center [860, 504] width 813 height 92
paste textarea "thanks for the reply! Enjoy the lessons ;)"
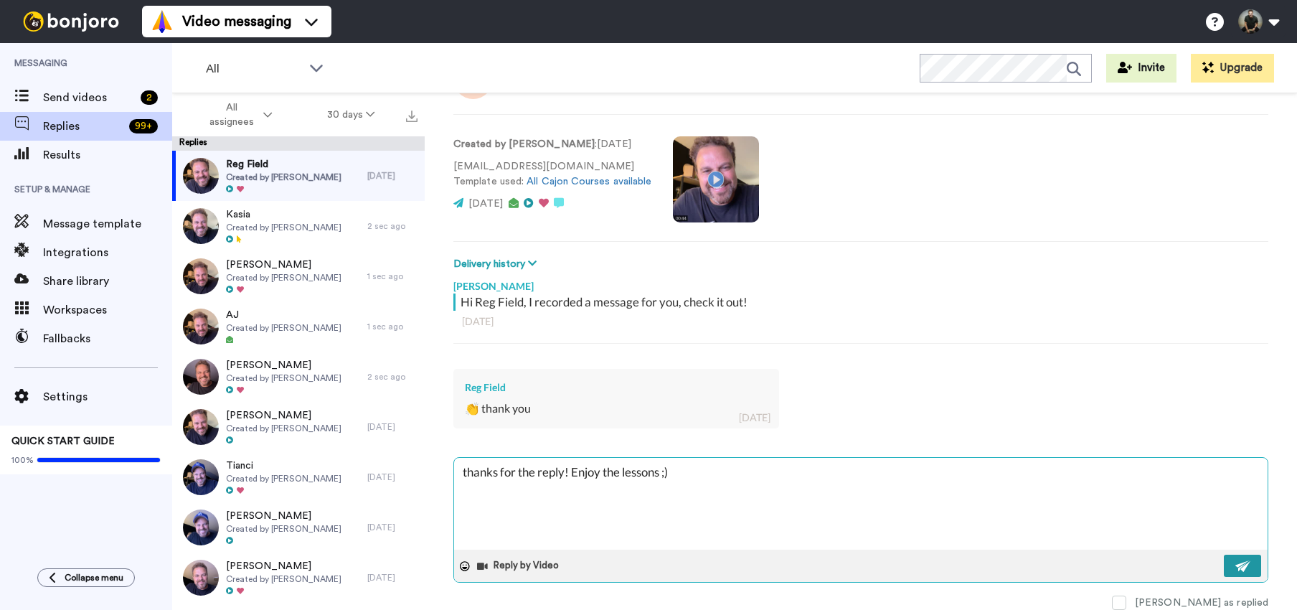
click at [1244, 569] on button at bounding box center [1242, 565] width 37 height 22
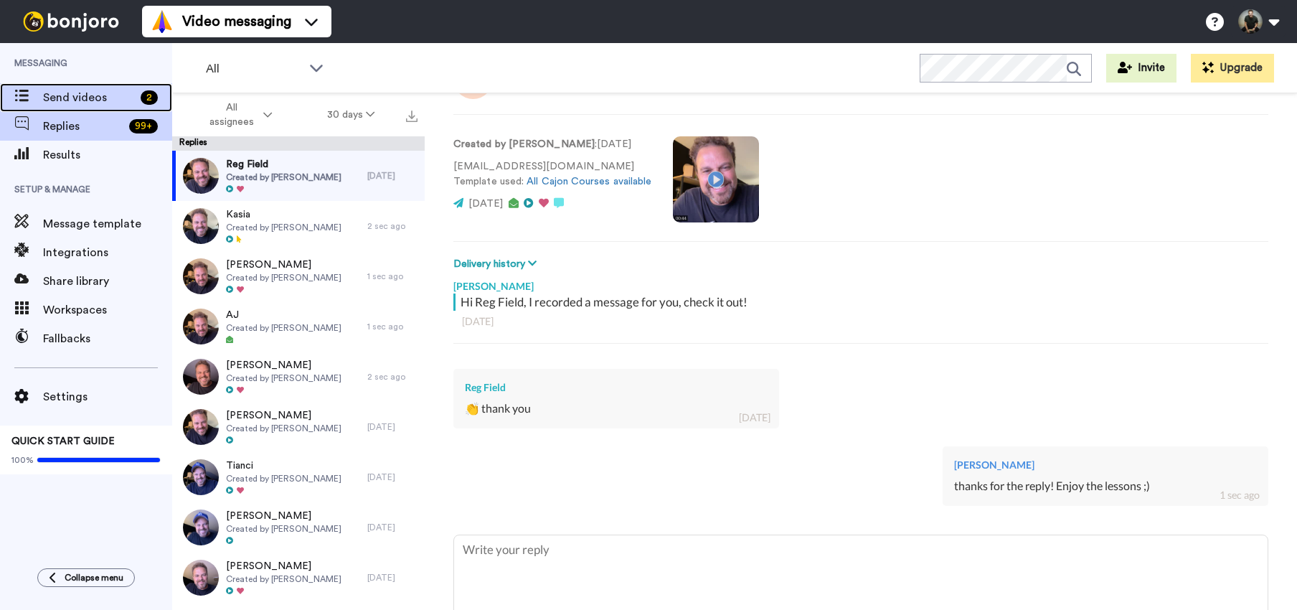
click at [99, 93] on span "Send videos" at bounding box center [89, 97] width 92 height 17
